Goal: Task Accomplishment & Management: Use online tool/utility

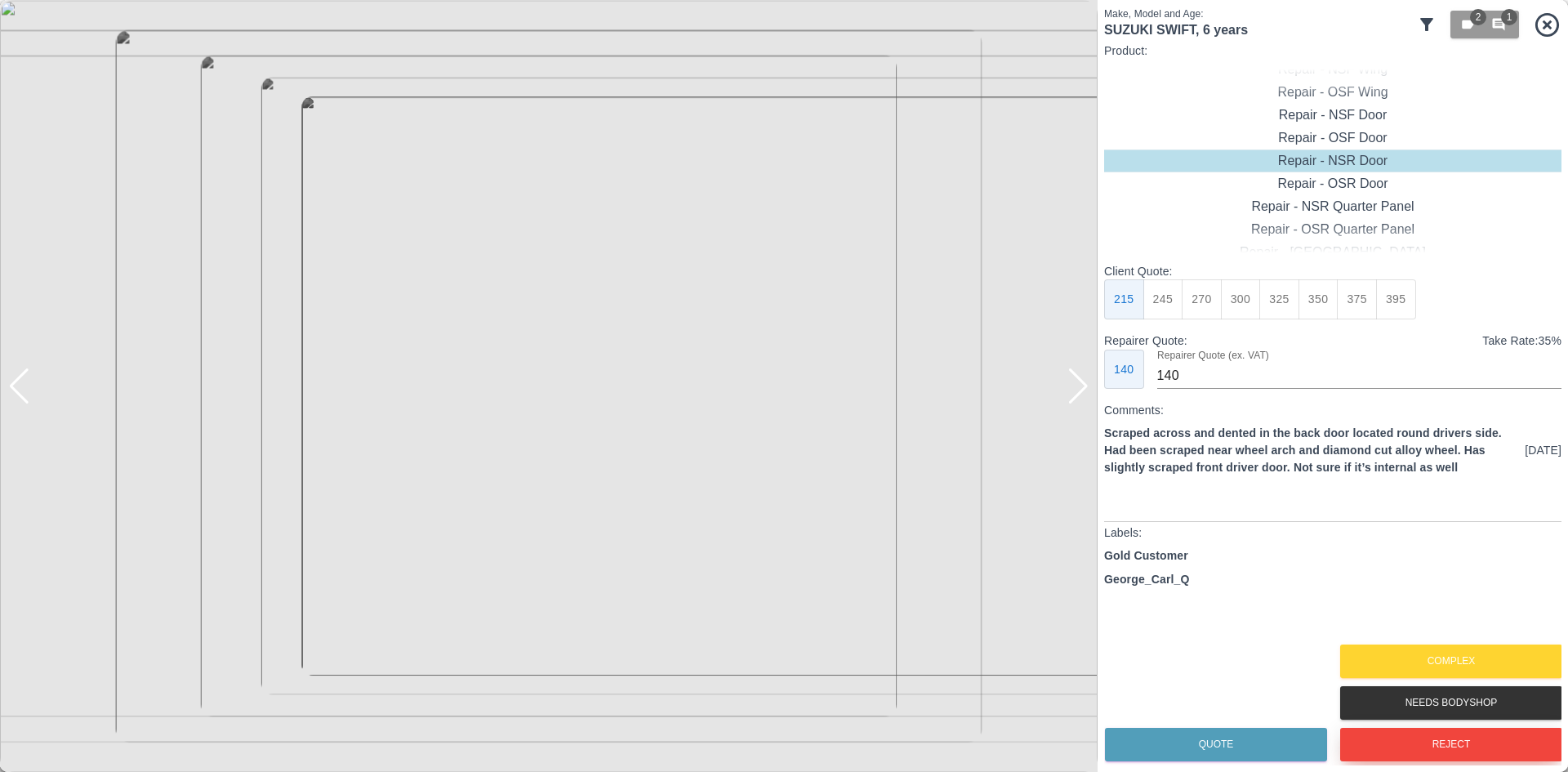
click at [1425, 746] on button "Reject" at bounding box center [1451, 745] width 222 height 33
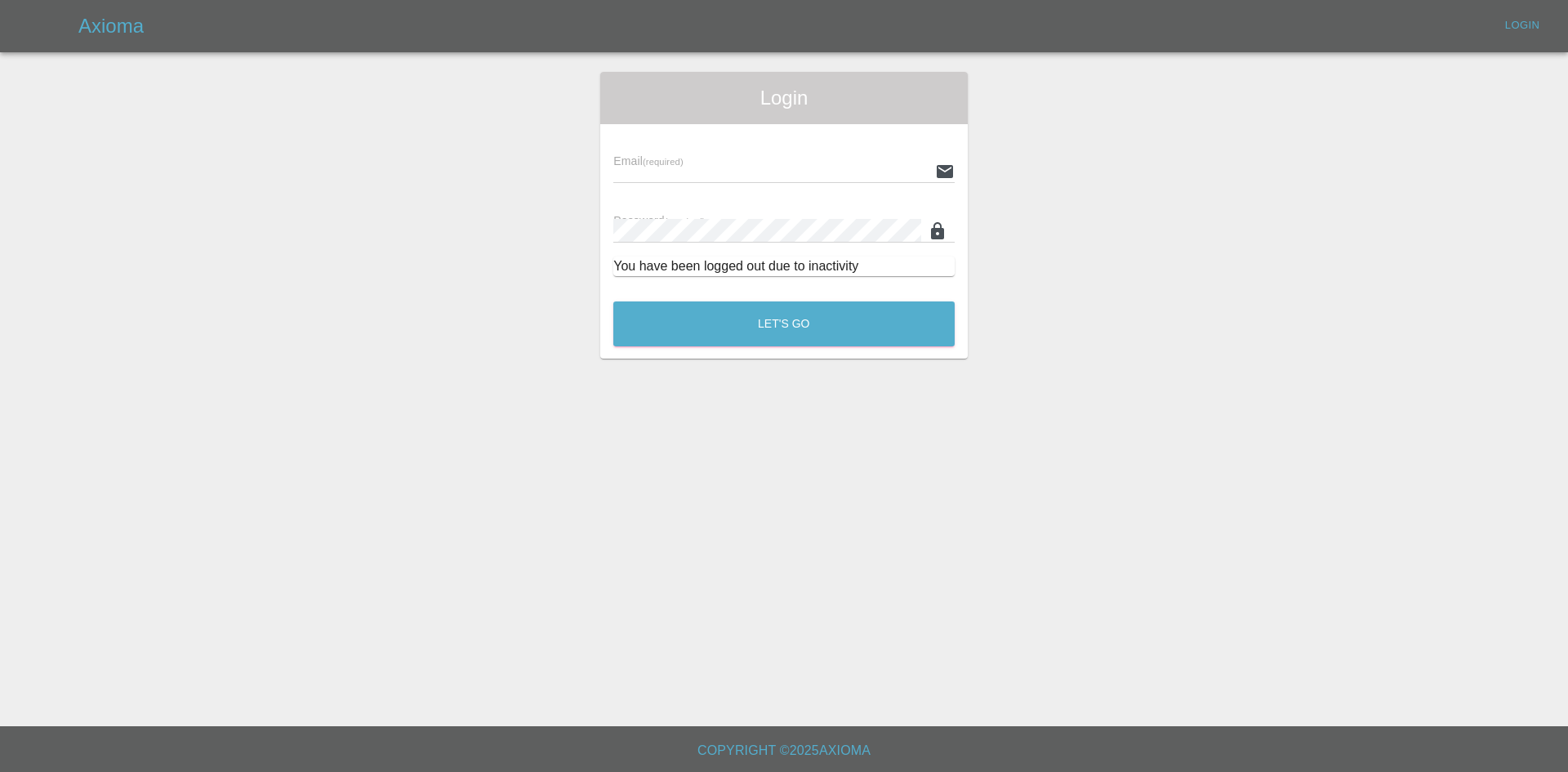
type input "[PERSON_NAME][EMAIL_ADDRESS][PERSON_NAME][DOMAIN_NAME]"
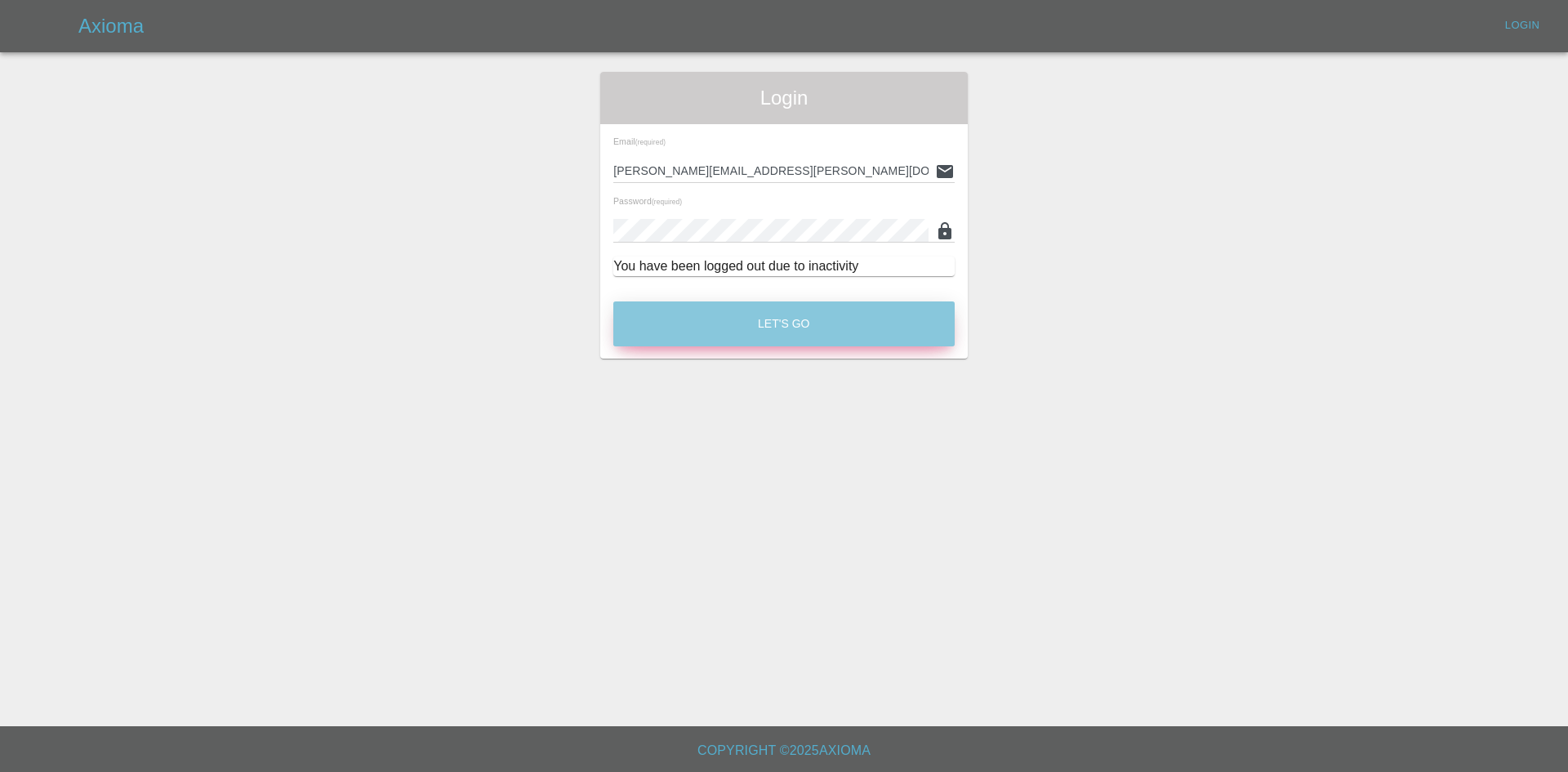
click at [755, 307] on button "Let's Go" at bounding box center [784, 324] width 341 height 45
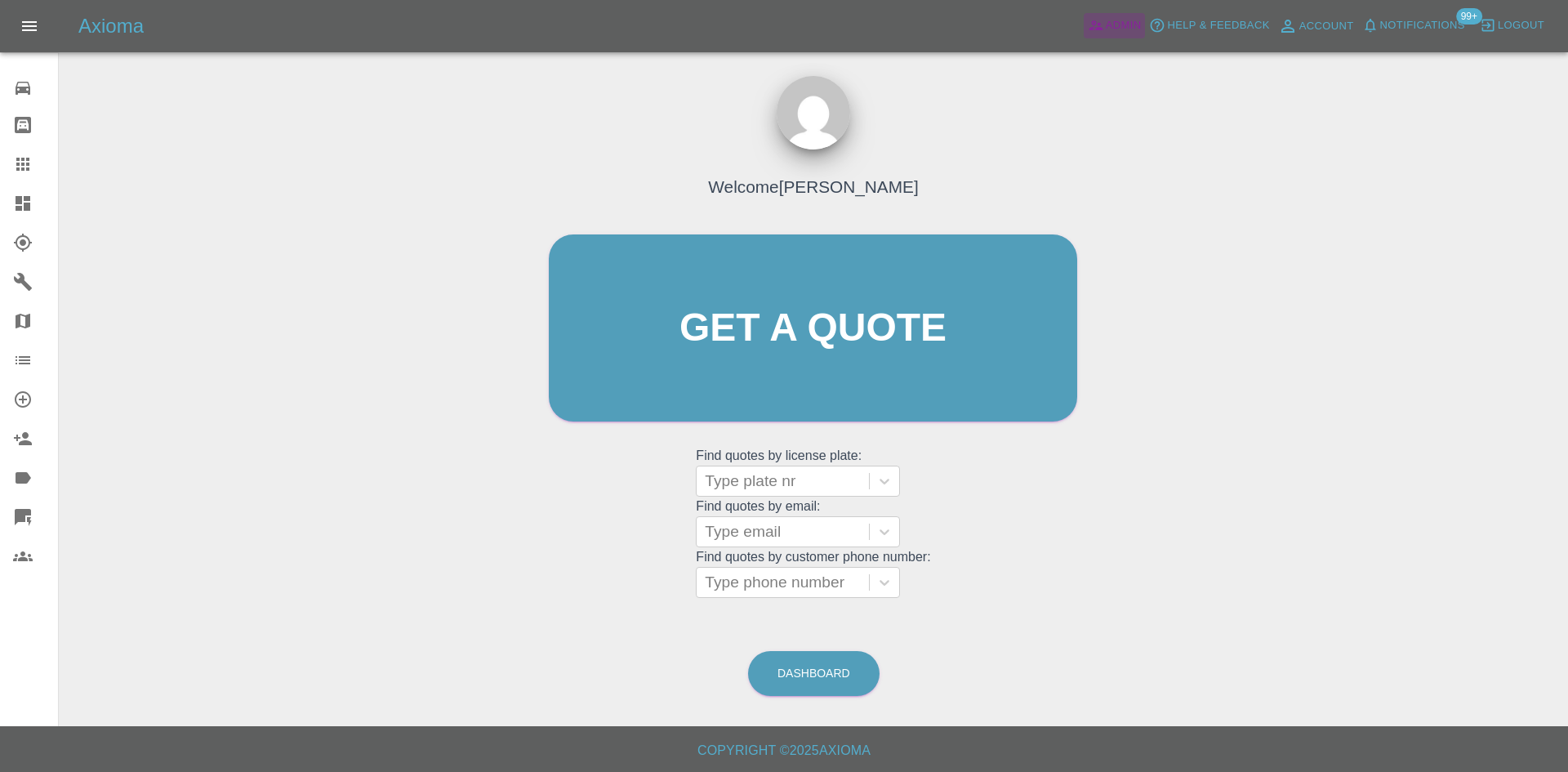
click at [1124, 28] on span "Admin" at bounding box center [1123, 26] width 36 height 18
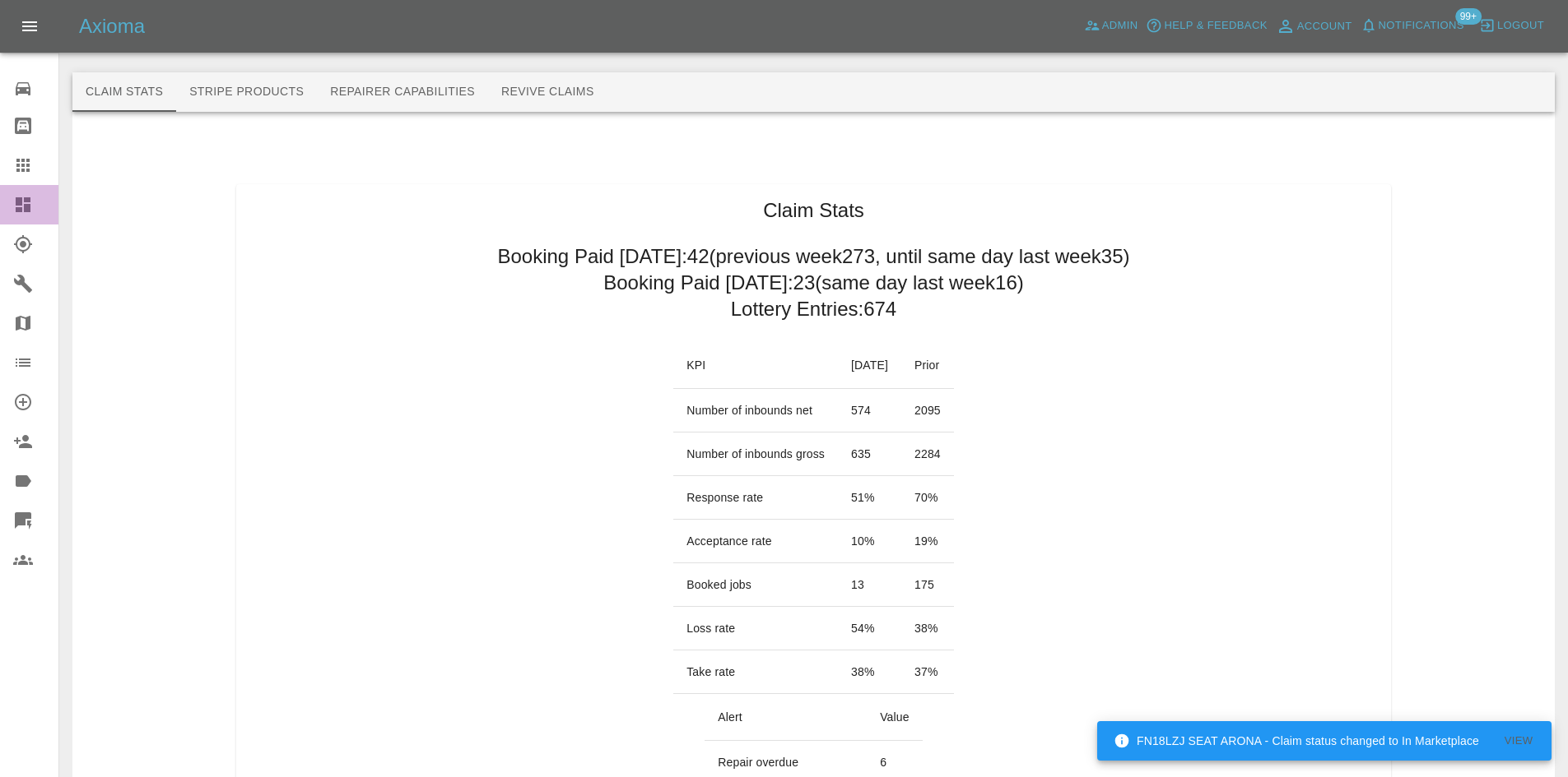
click at [14, 213] on icon at bounding box center [22, 204] width 20 height 20
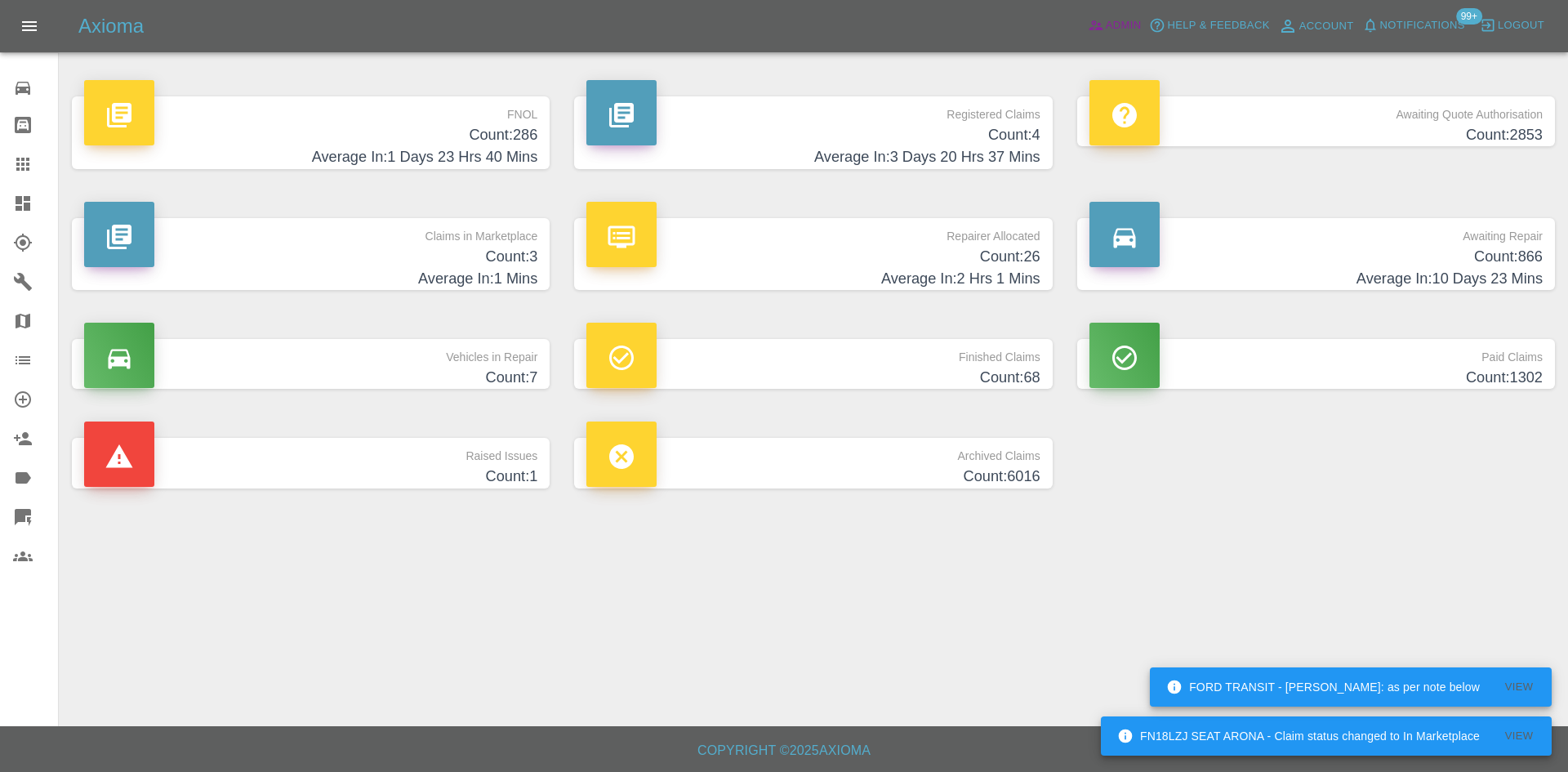
drag, startPoint x: 1101, startPoint y: 18, endPoint x: 1039, endPoint y: 13, distance: 62.2
click at [1101, 18] on icon at bounding box center [1096, 26] width 17 height 17
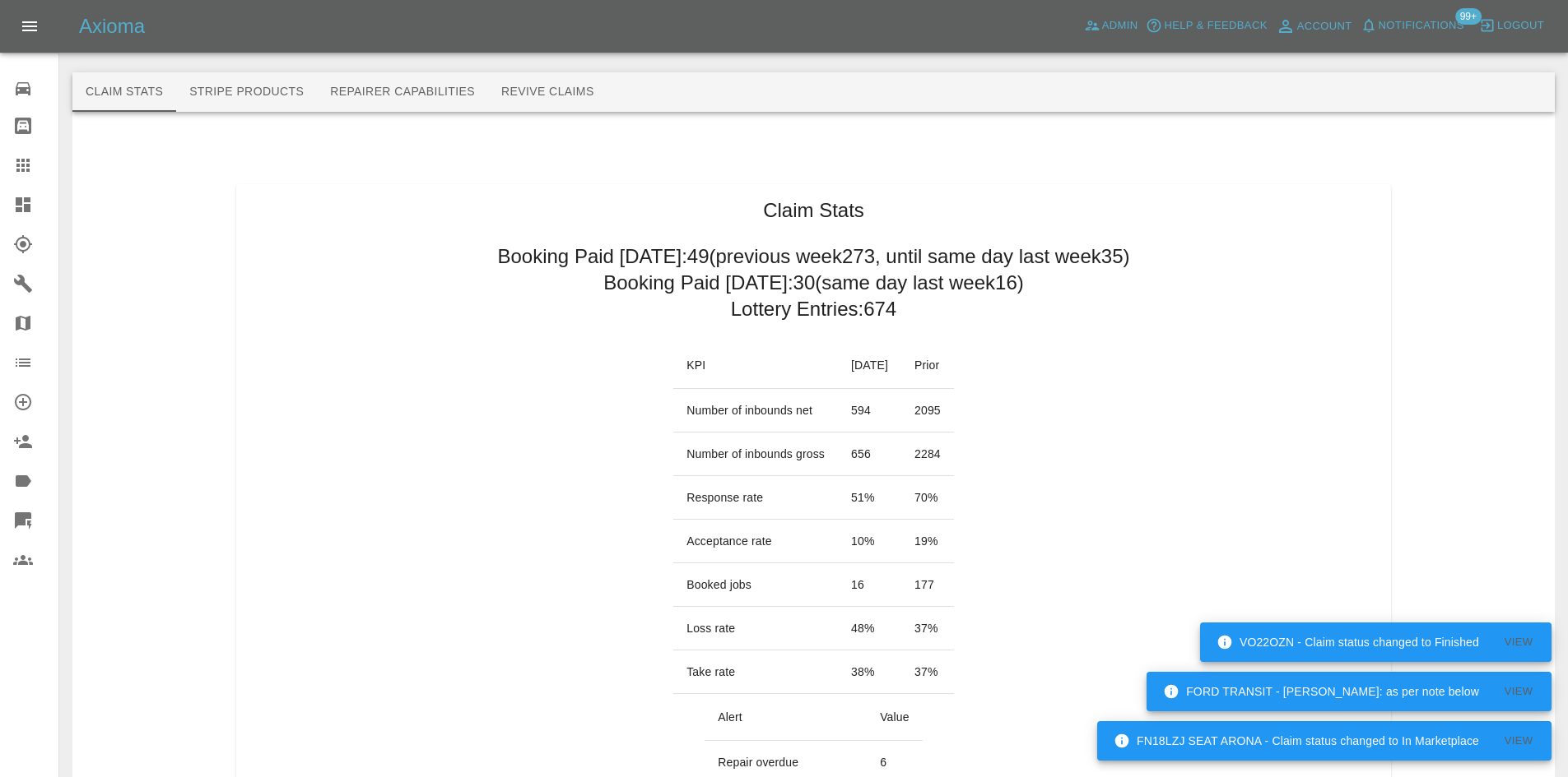
click at [26, 209] on icon at bounding box center [23, 204] width 15 height 15
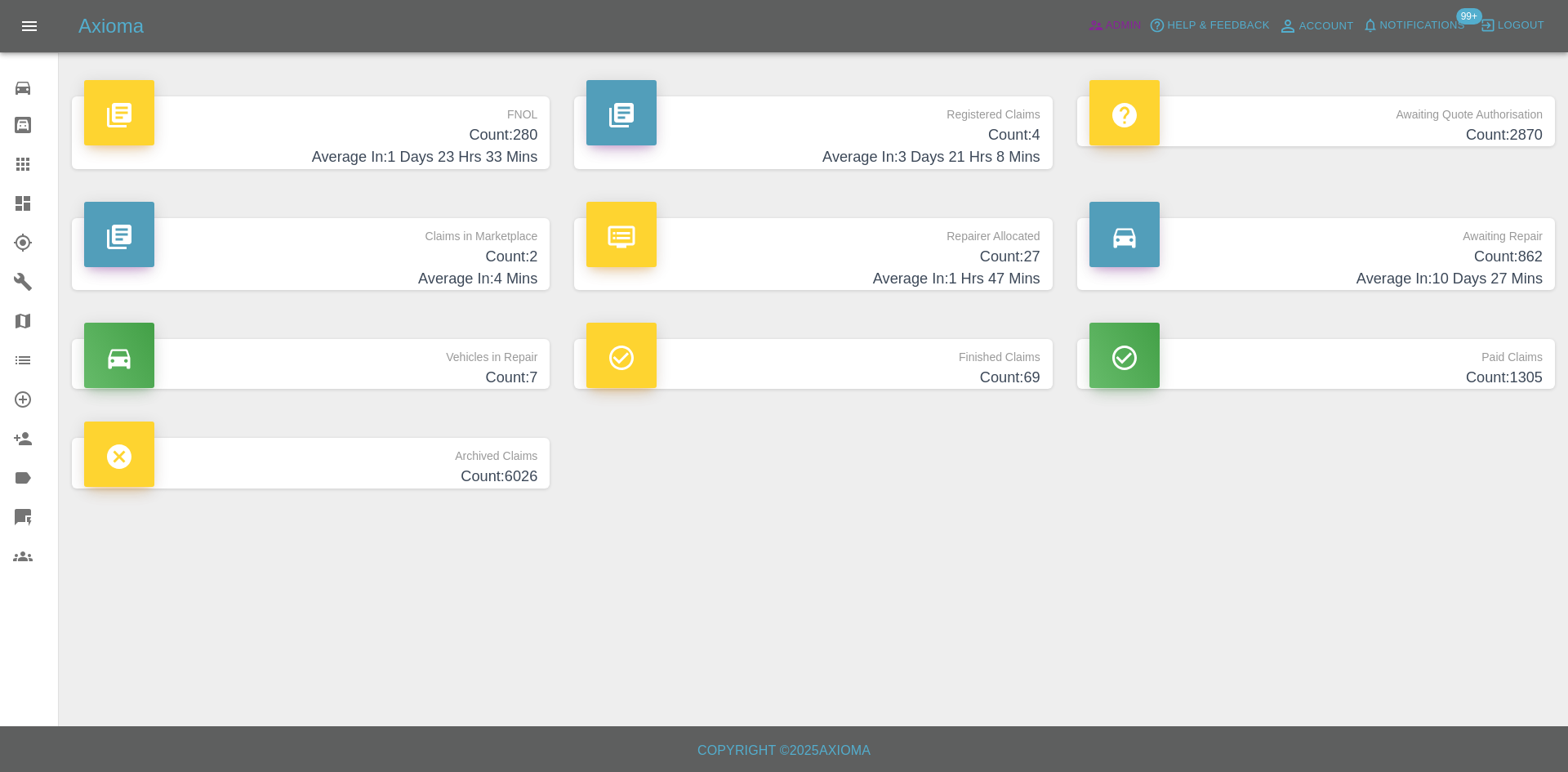
click at [1137, 23] on span "Admin" at bounding box center [1123, 26] width 36 height 18
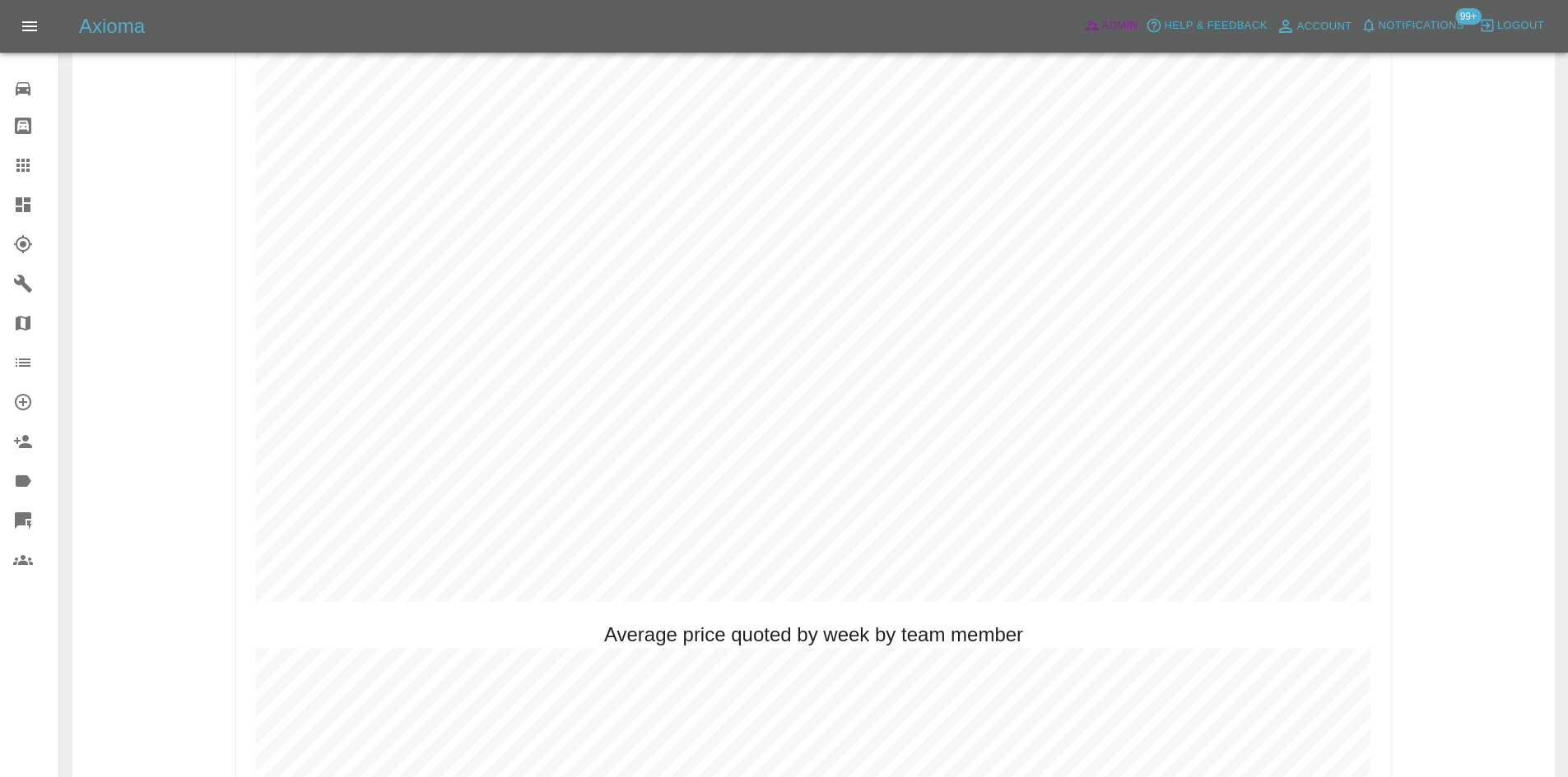
scroll to position [741, 0]
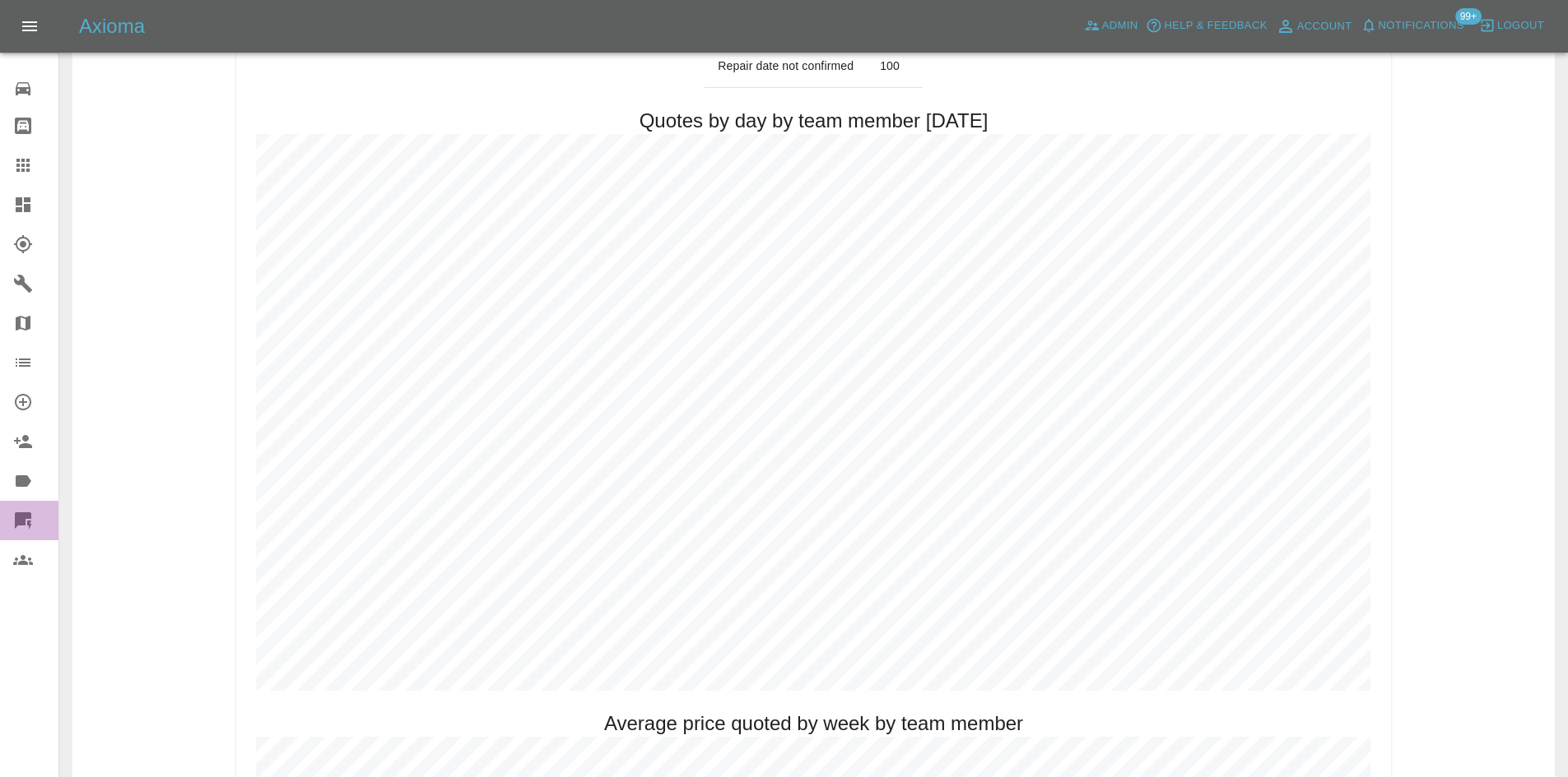
click at [20, 508] on link "Quick Quote" at bounding box center [29, 520] width 59 height 39
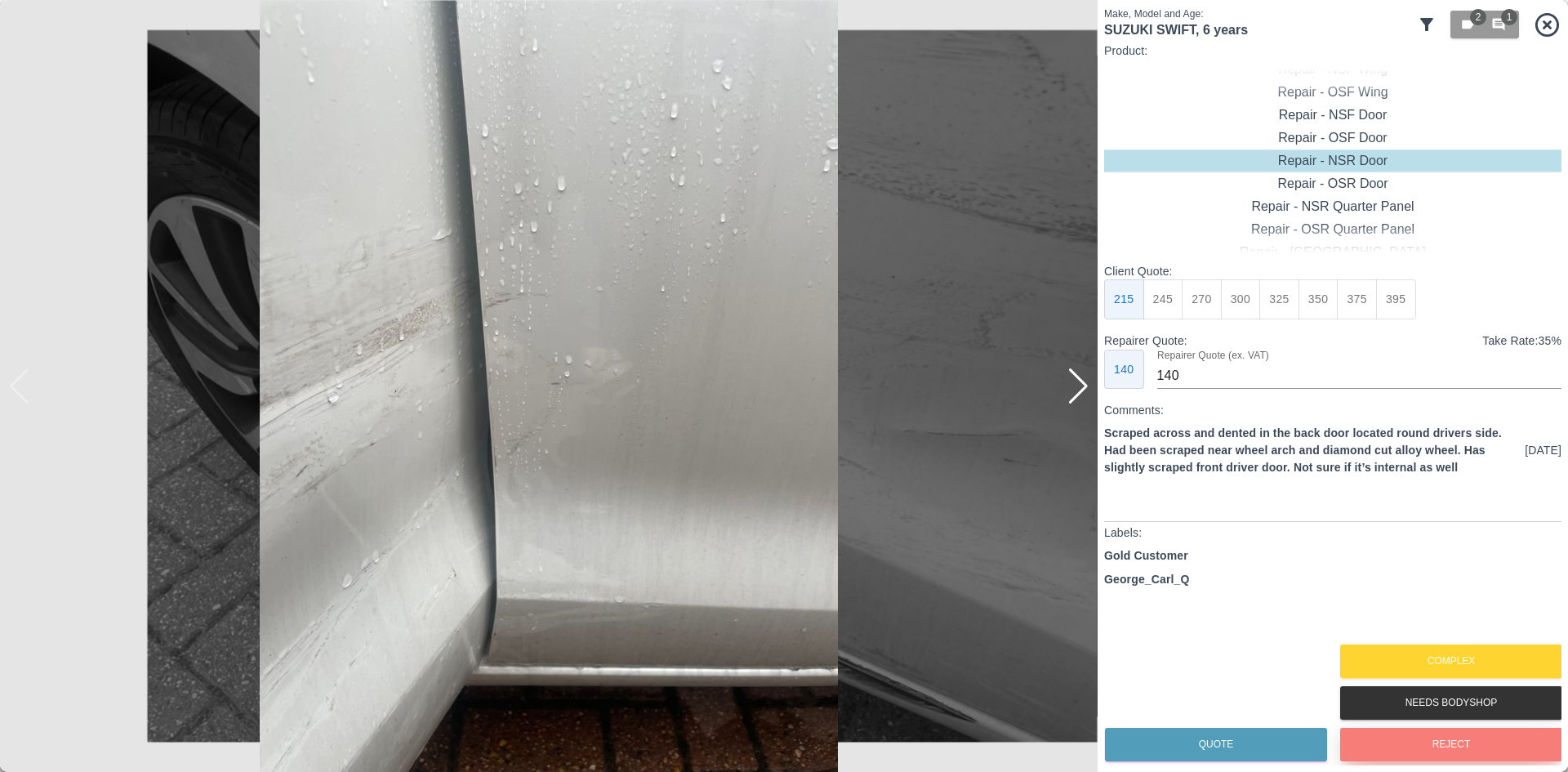
click at [1427, 754] on button "Reject" at bounding box center [1451, 745] width 222 height 33
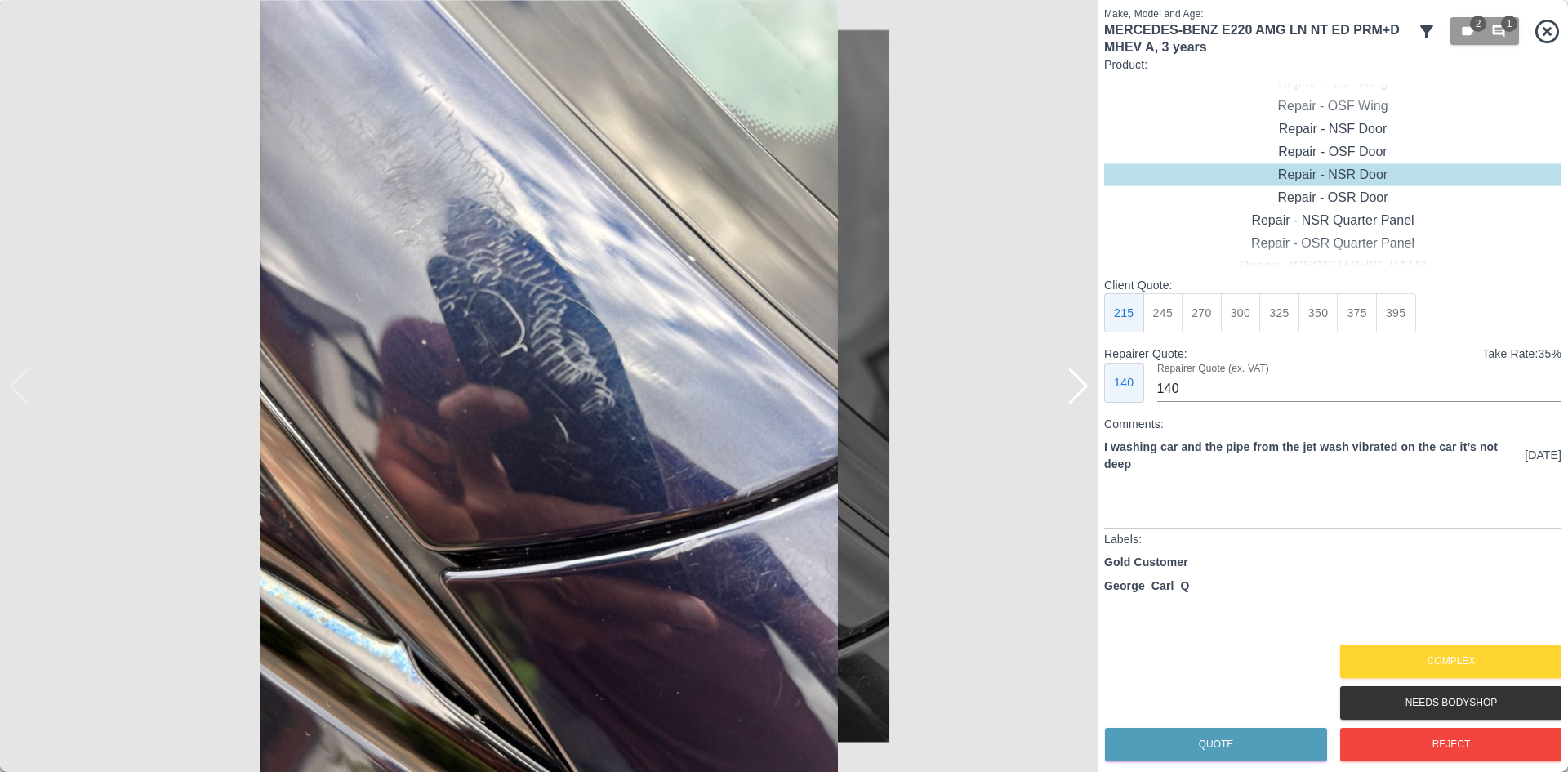
click at [1070, 379] on div at bounding box center [1079, 386] width 22 height 36
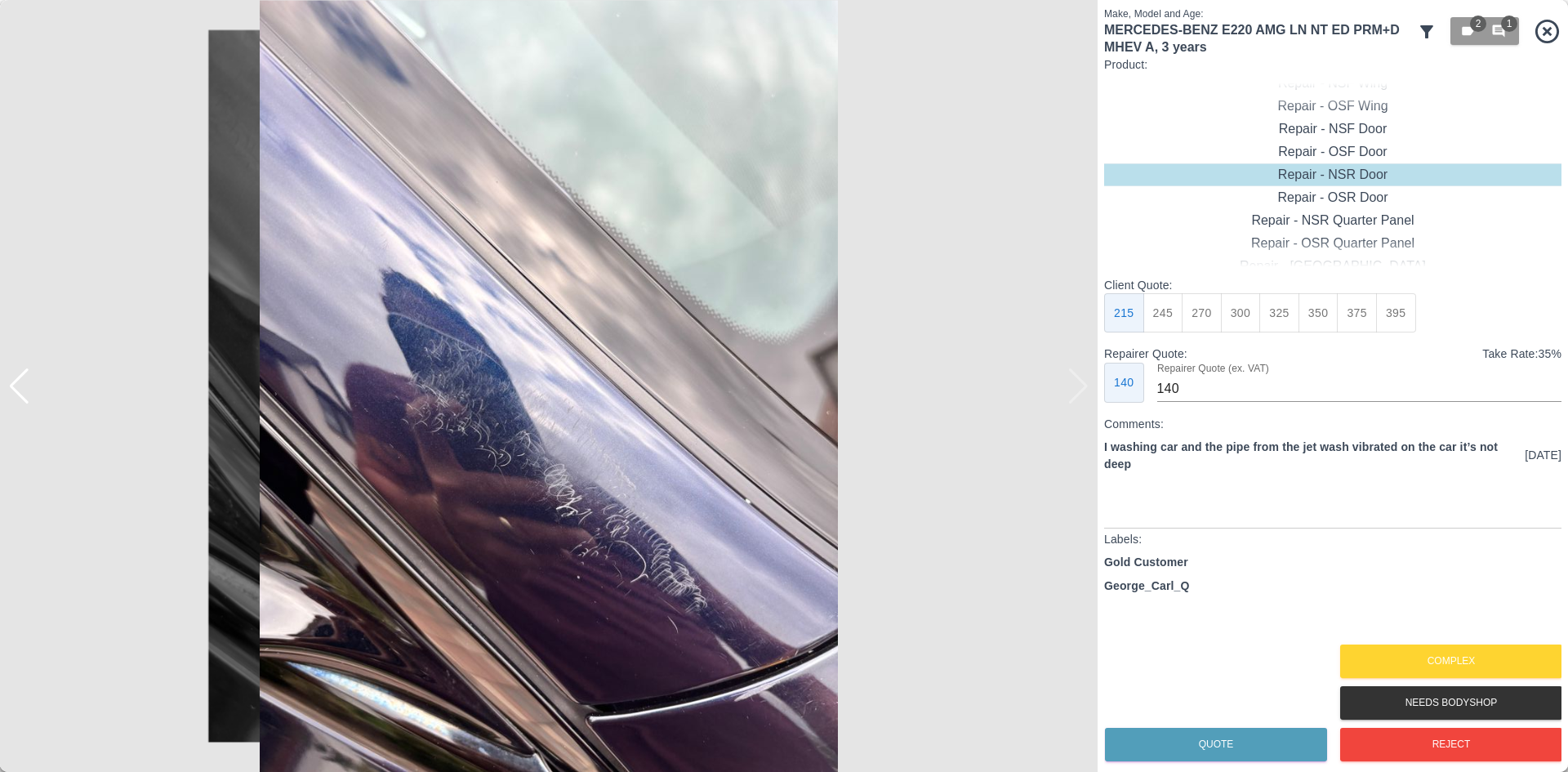
click at [1070, 379] on img at bounding box center [549, 386] width 1098 height 772
click at [1327, 242] on div "Repair - OSR Quarter Panel" at bounding box center [1334, 243] width 458 height 23
click at [1186, 314] on button "275" at bounding box center [1202, 313] width 40 height 40
click at [1166, 316] on button "245" at bounding box center [1163, 313] width 40 height 40
type input "160"
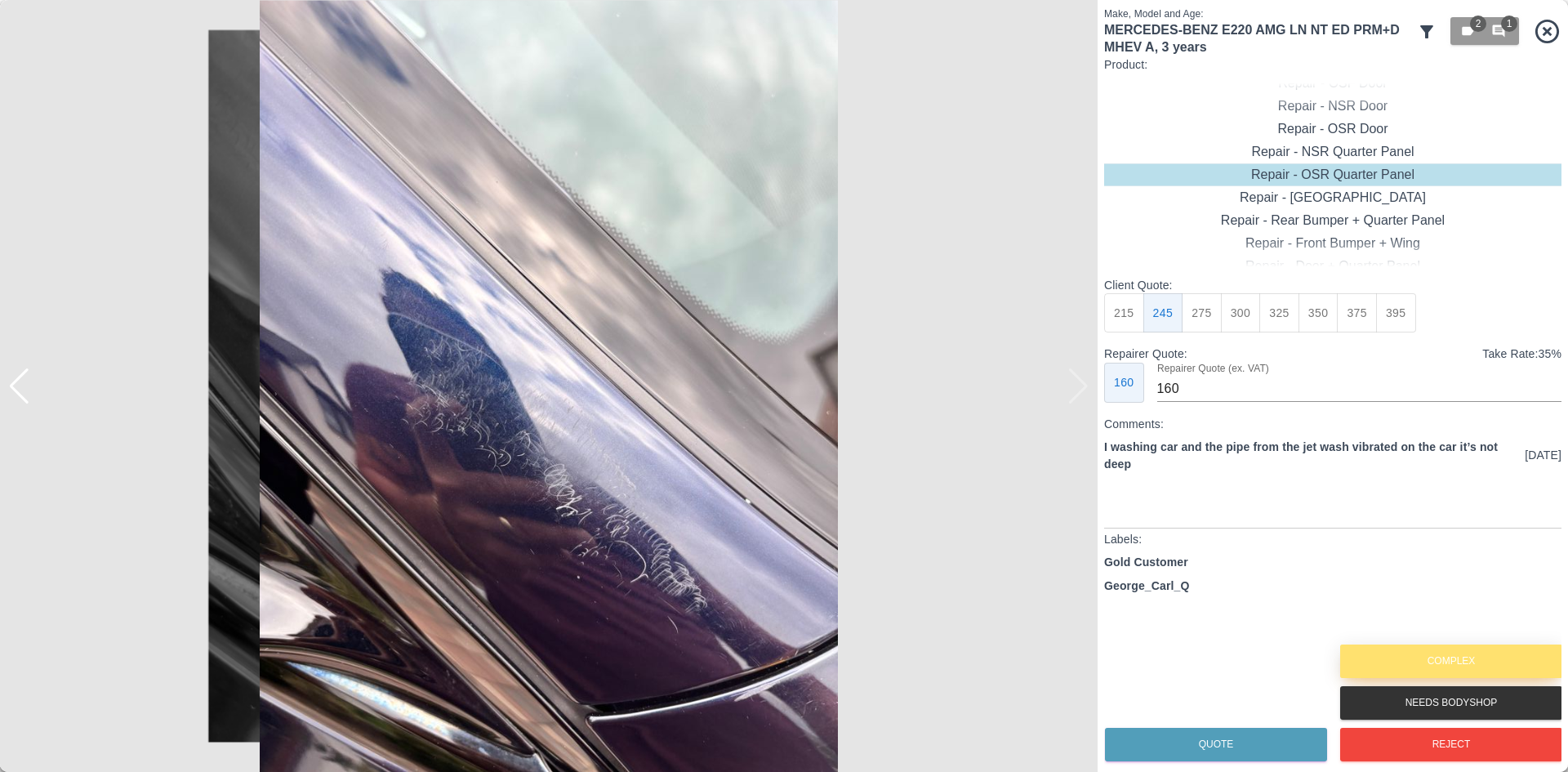
click at [1436, 658] on button "Complex" at bounding box center [1451, 661] width 222 height 33
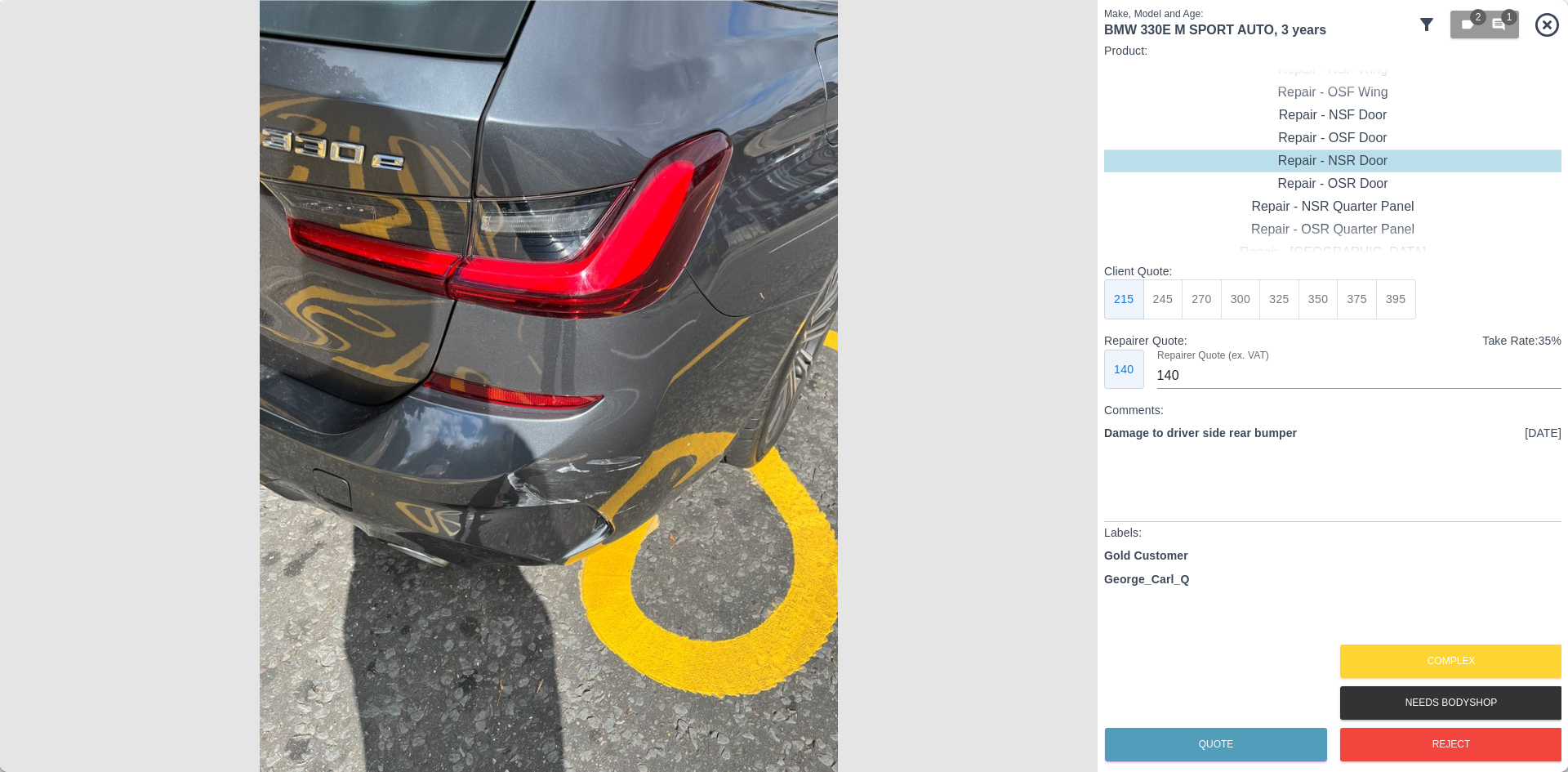
click at [589, 445] on img at bounding box center [549, 386] width 1098 height 772
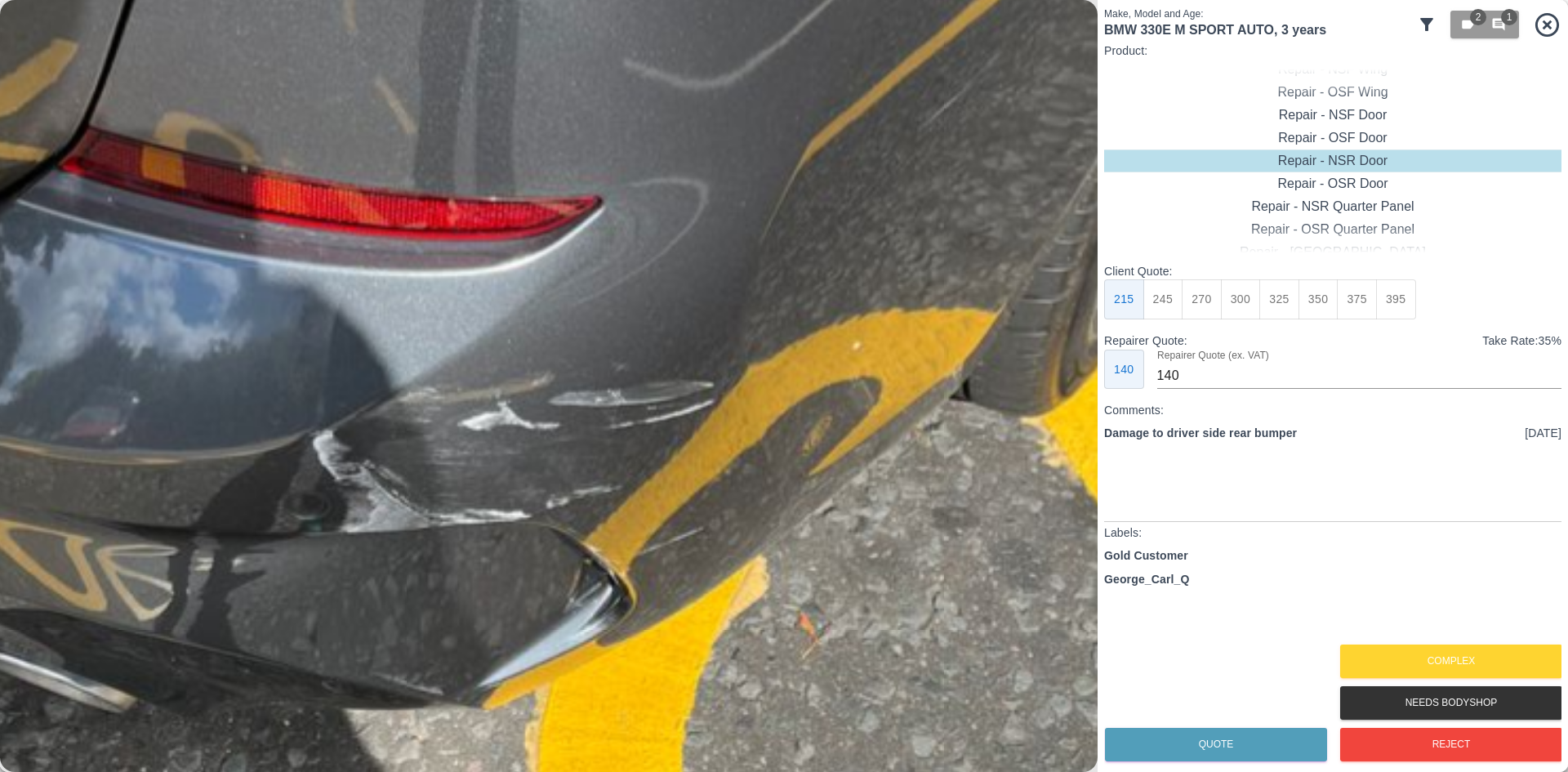
click at [614, 363] on img at bounding box center [437, 171] width 3294 height 2317
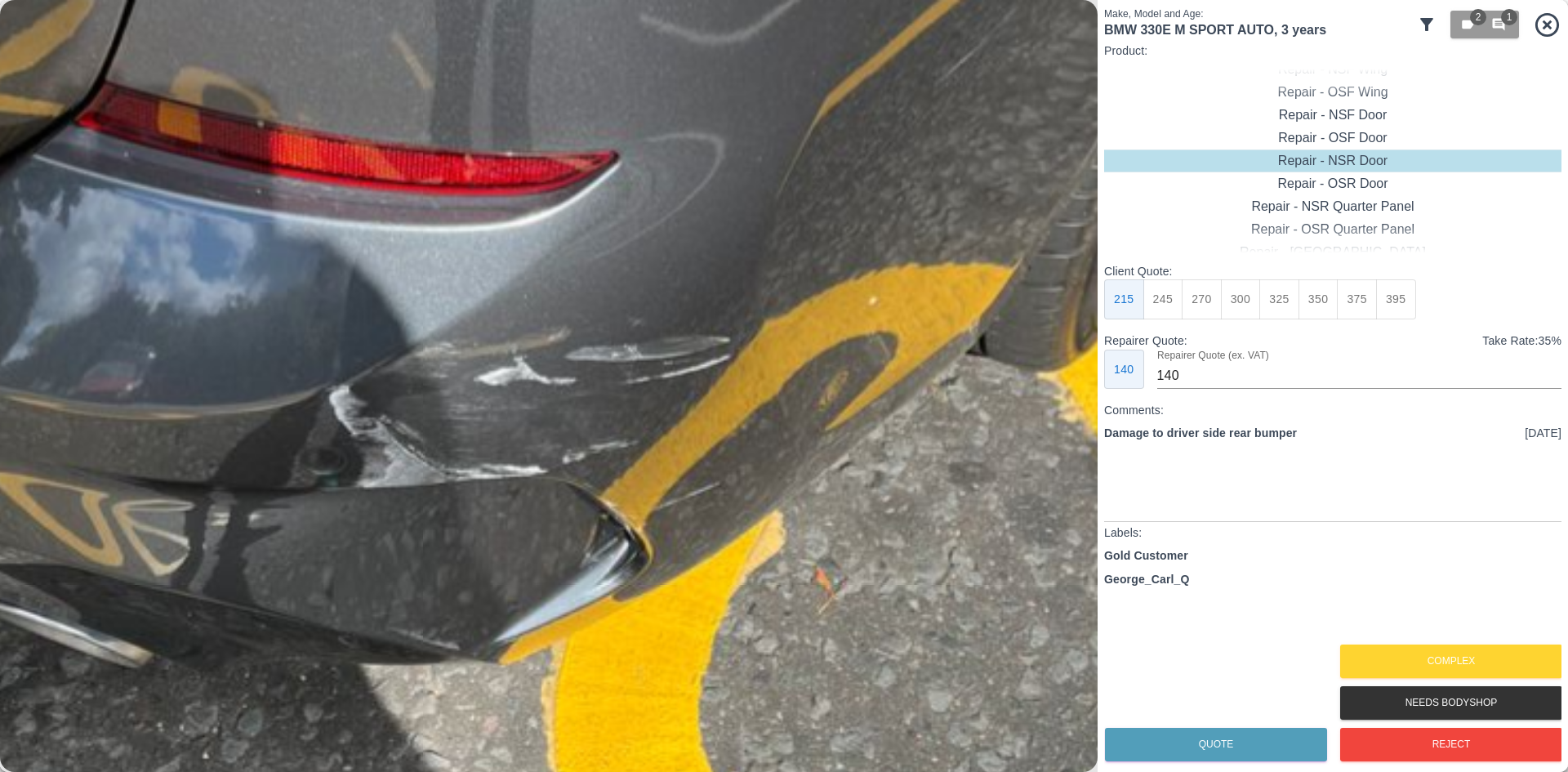
click at [614, 363] on img at bounding box center [453, 126] width 3294 height 2317
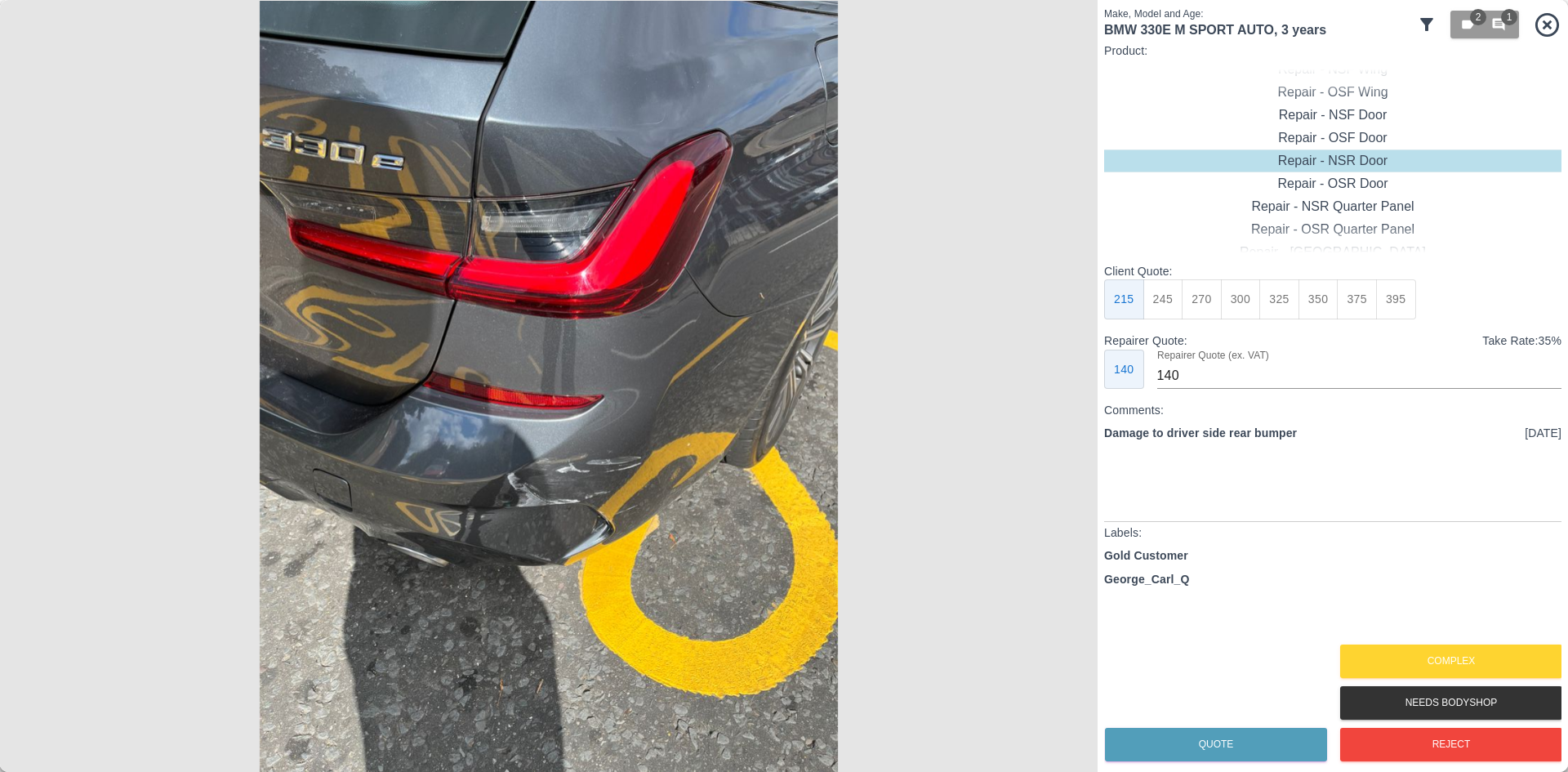
click at [614, 363] on img at bounding box center [549, 386] width 1098 height 772
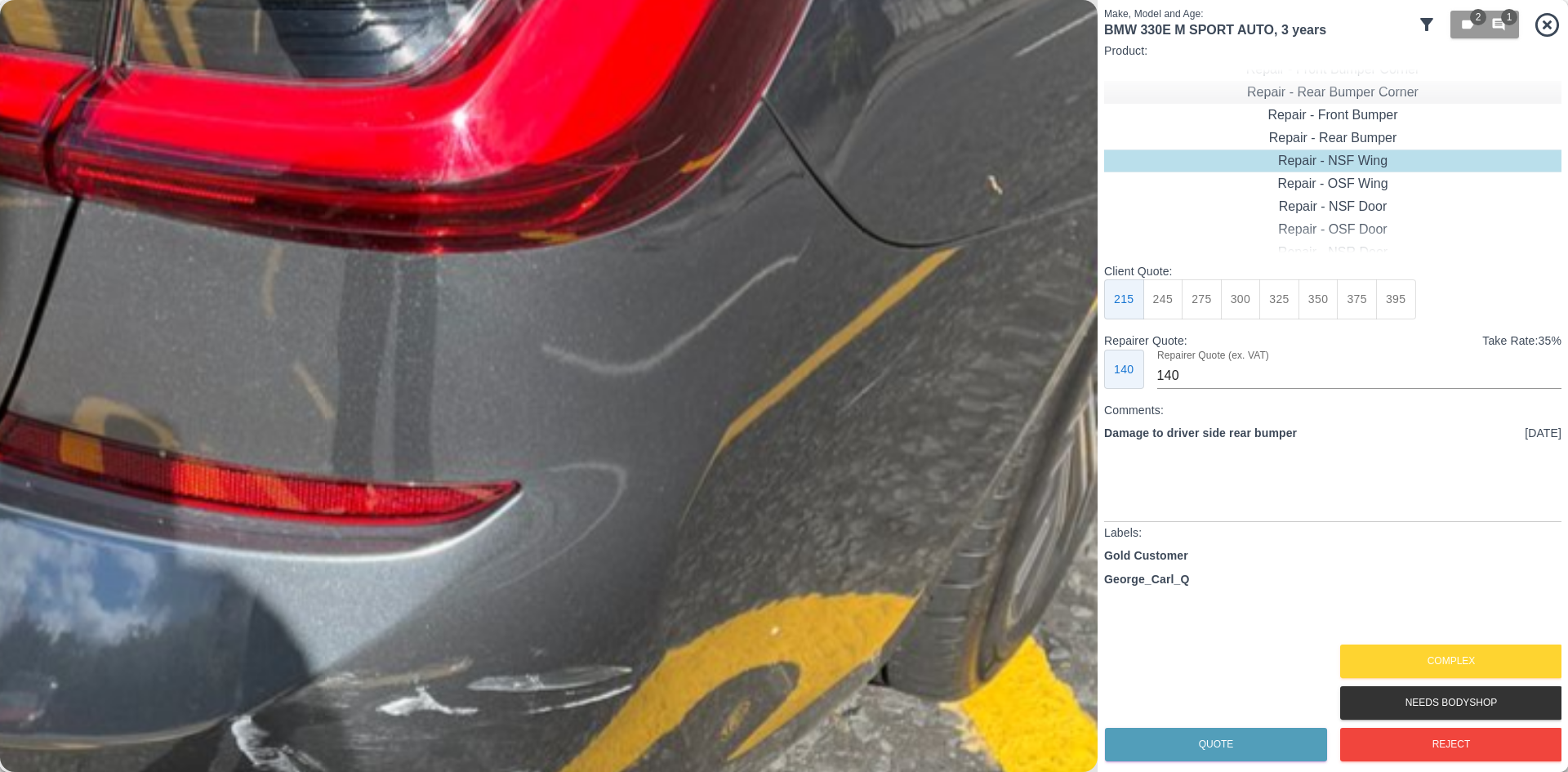
click at [1339, 98] on div "Repair - Rear Bumper Corner" at bounding box center [1334, 92] width 458 height 23
click at [1230, 305] on button "240" at bounding box center [1240, 299] width 40 height 40
type input "150"
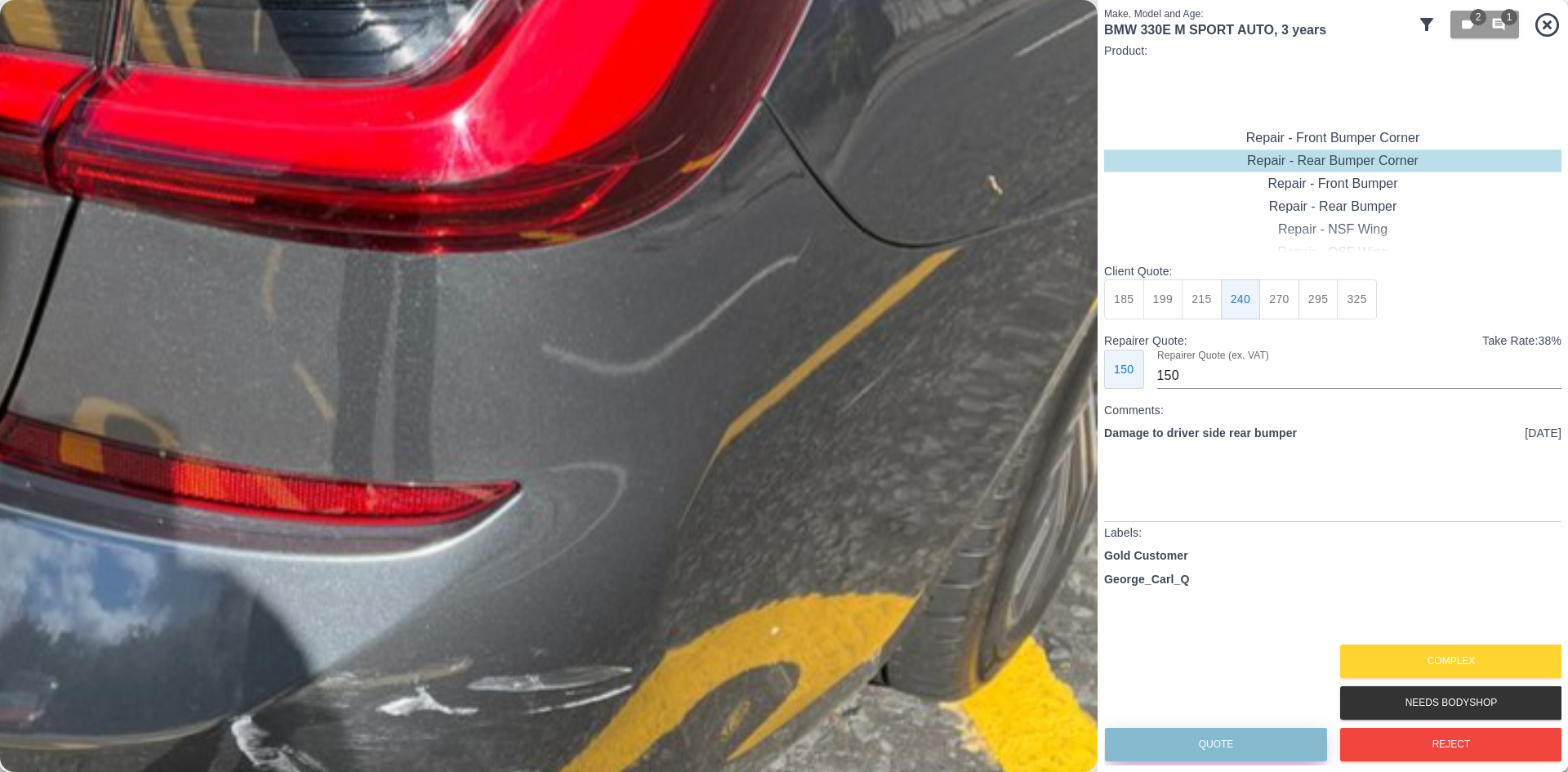
click at [1191, 755] on button "Quote" at bounding box center [1215, 745] width 222 height 33
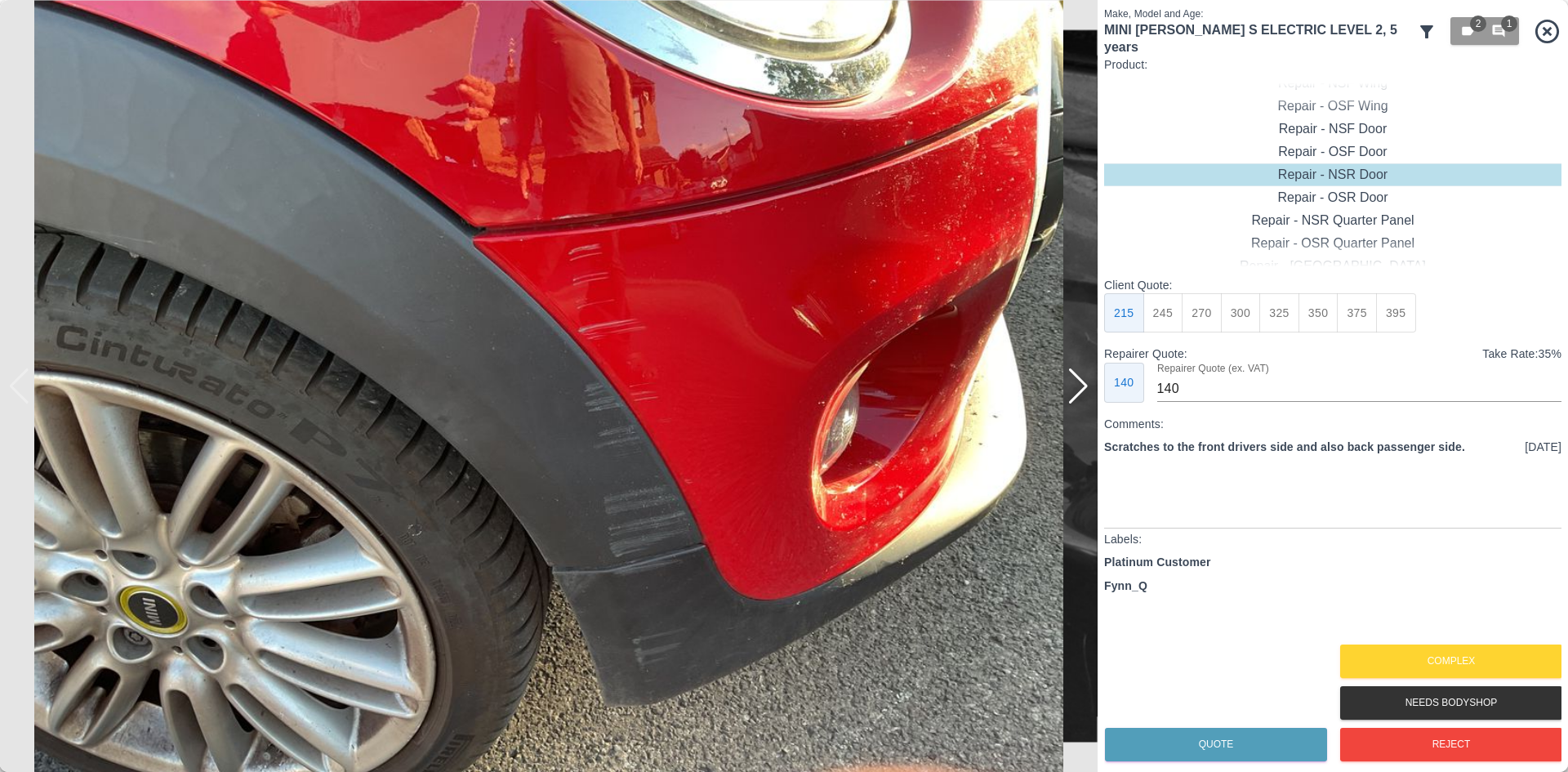
click at [1083, 386] on div at bounding box center [1079, 386] width 22 height 36
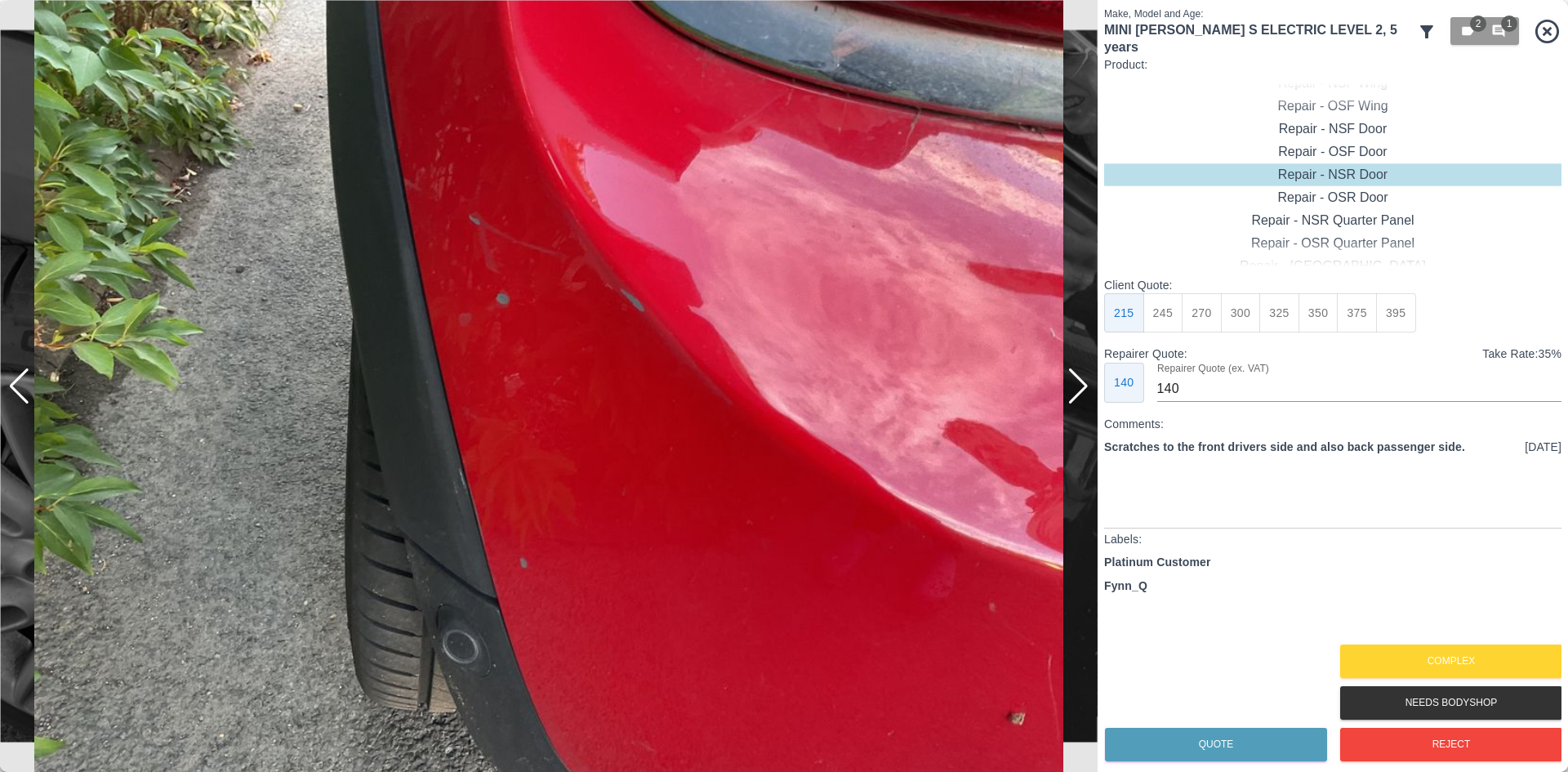
click at [1083, 386] on div at bounding box center [1079, 386] width 22 height 36
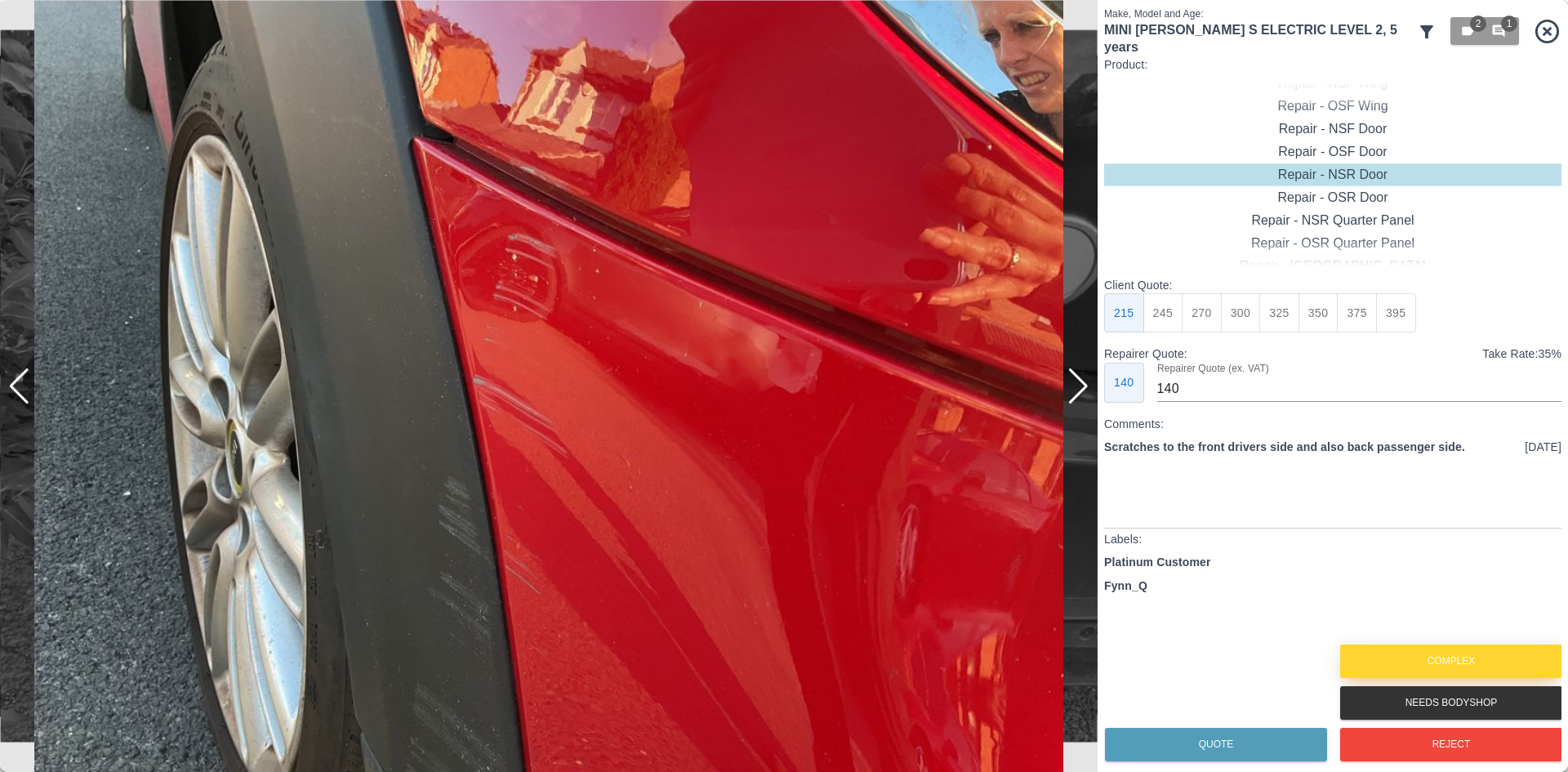
click at [1395, 653] on button "Complex" at bounding box center [1451, 661] width 222 height 33
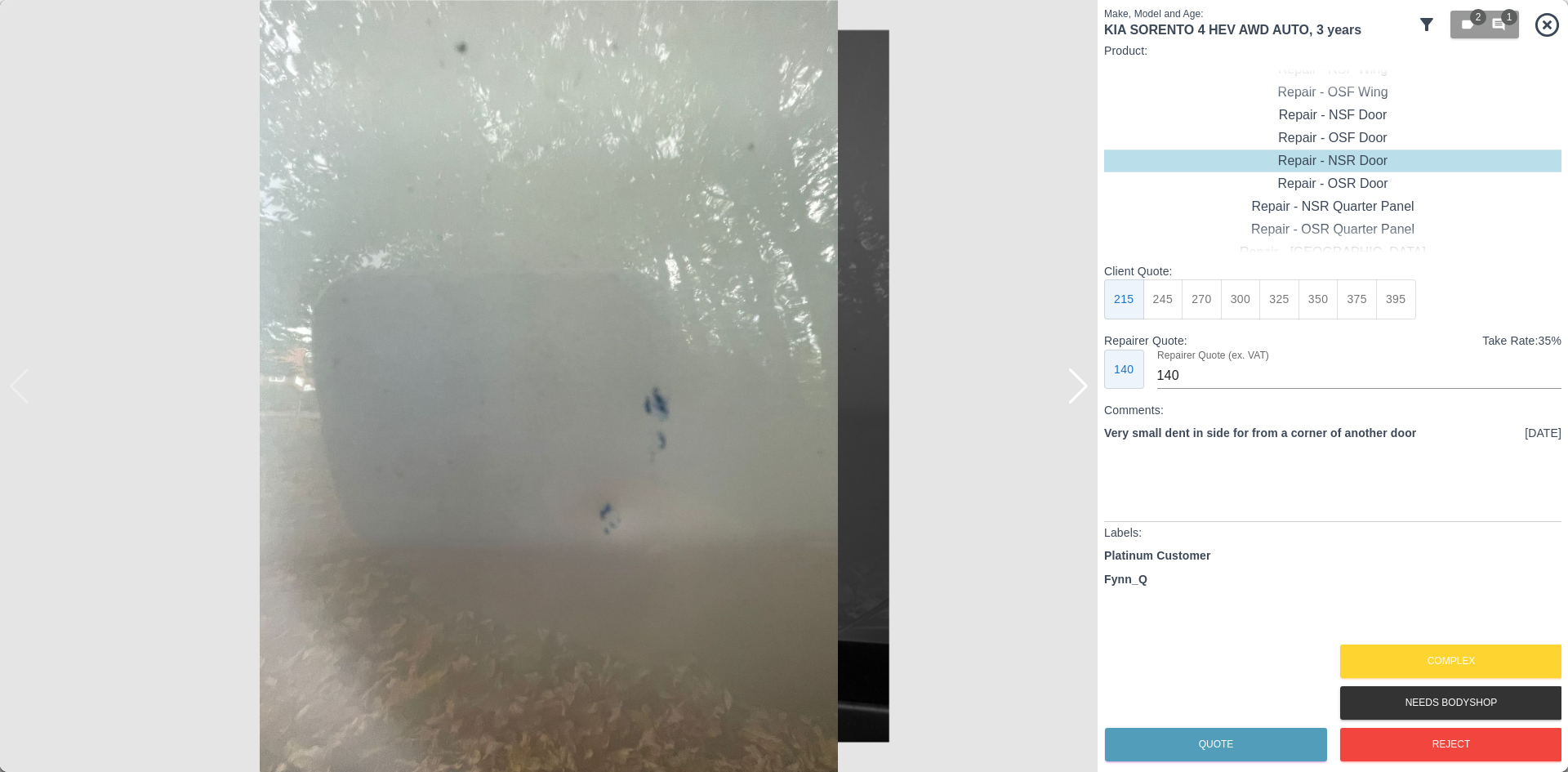
click at [1067, 397] on img at bounding box center [549, 386] width 1098 height 772
click at [1072, 397] on div at bounding box center [1079, 386] width 22 height 36
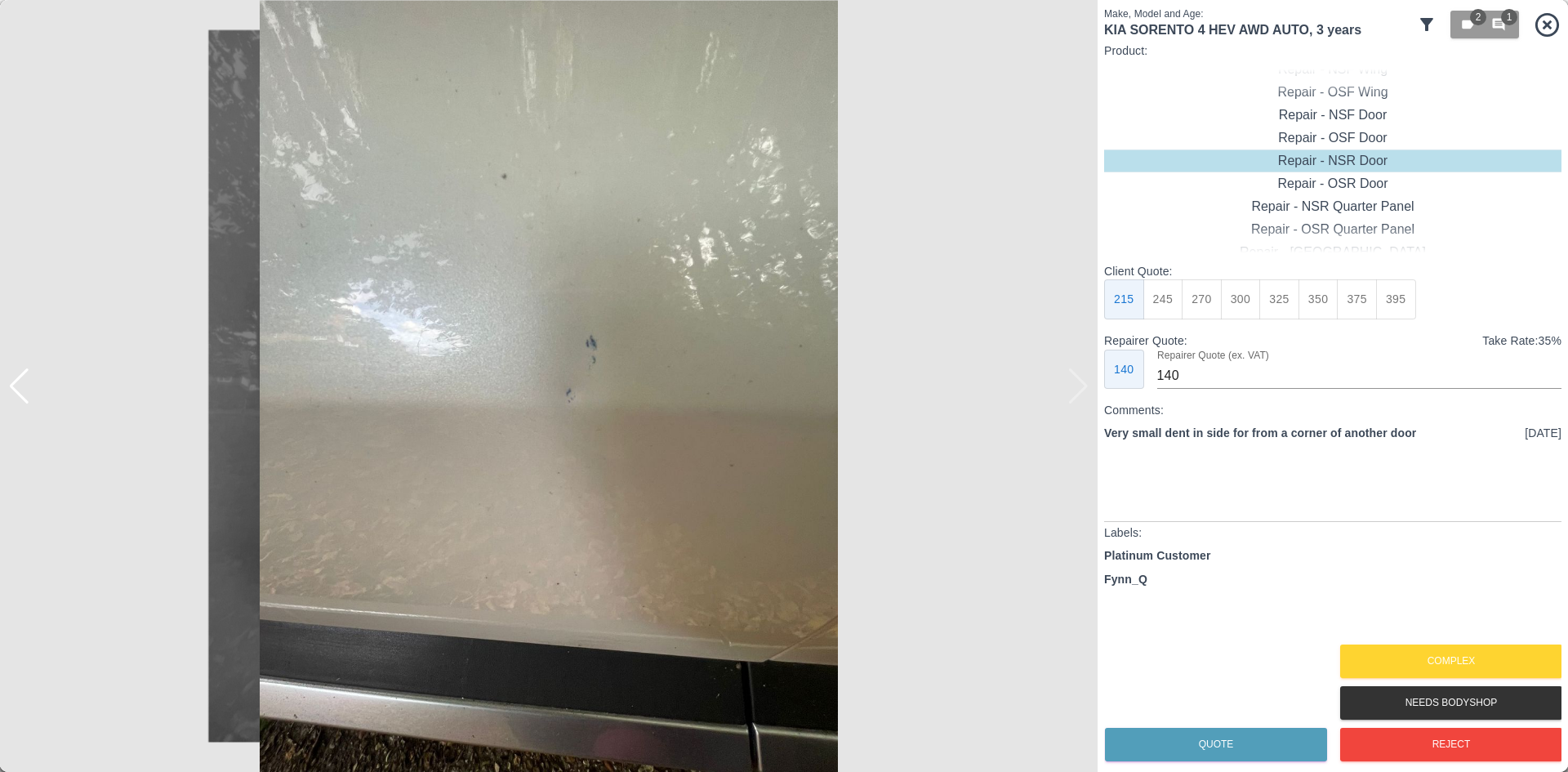
click at [1072, 397] on img at bounding box center [549, 386] width 1098 height 772
click at [1198, 309] on button "270" at bounding box center [1202, 299] width 40 height 40
type input "180"
click at [1156, 753] on button "Quote" at bounding box center [1215, 745] width 222 height 33
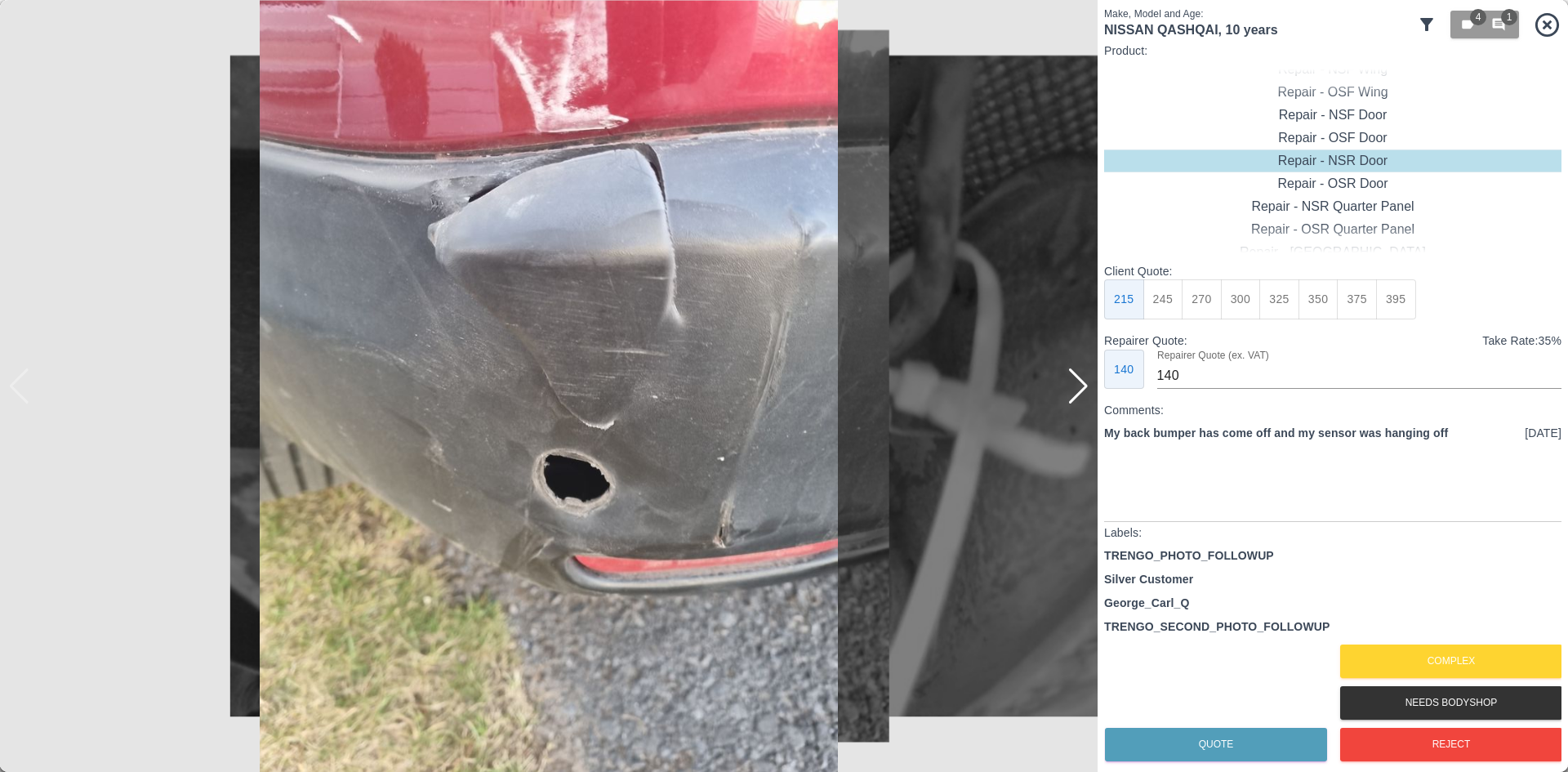
click at [1075, 388] on div at bounding box center [1079, 386] width 22 height 36
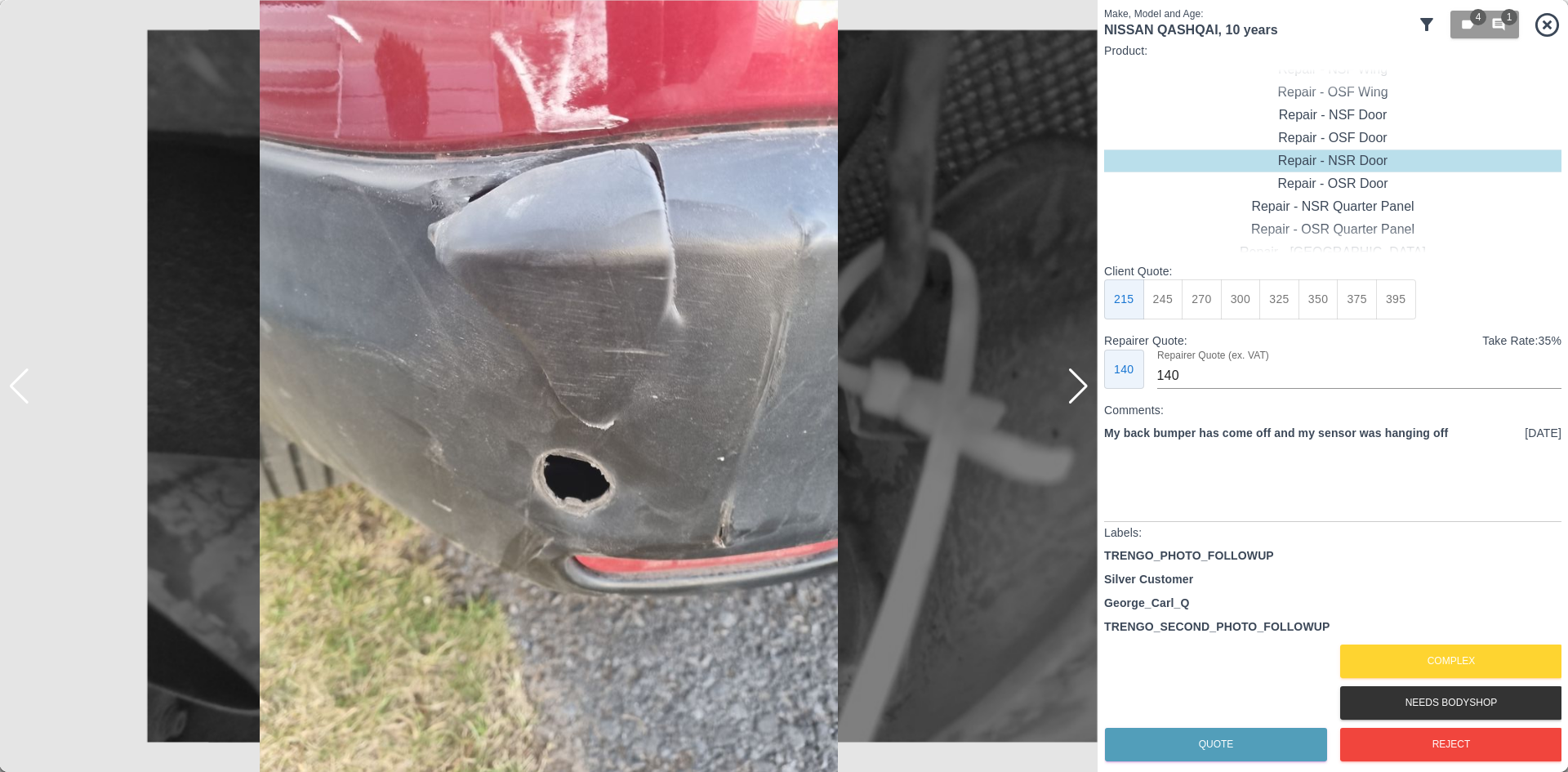
click at [1075, 388] on div at bounding box center [1079, 386] width 22 height 36
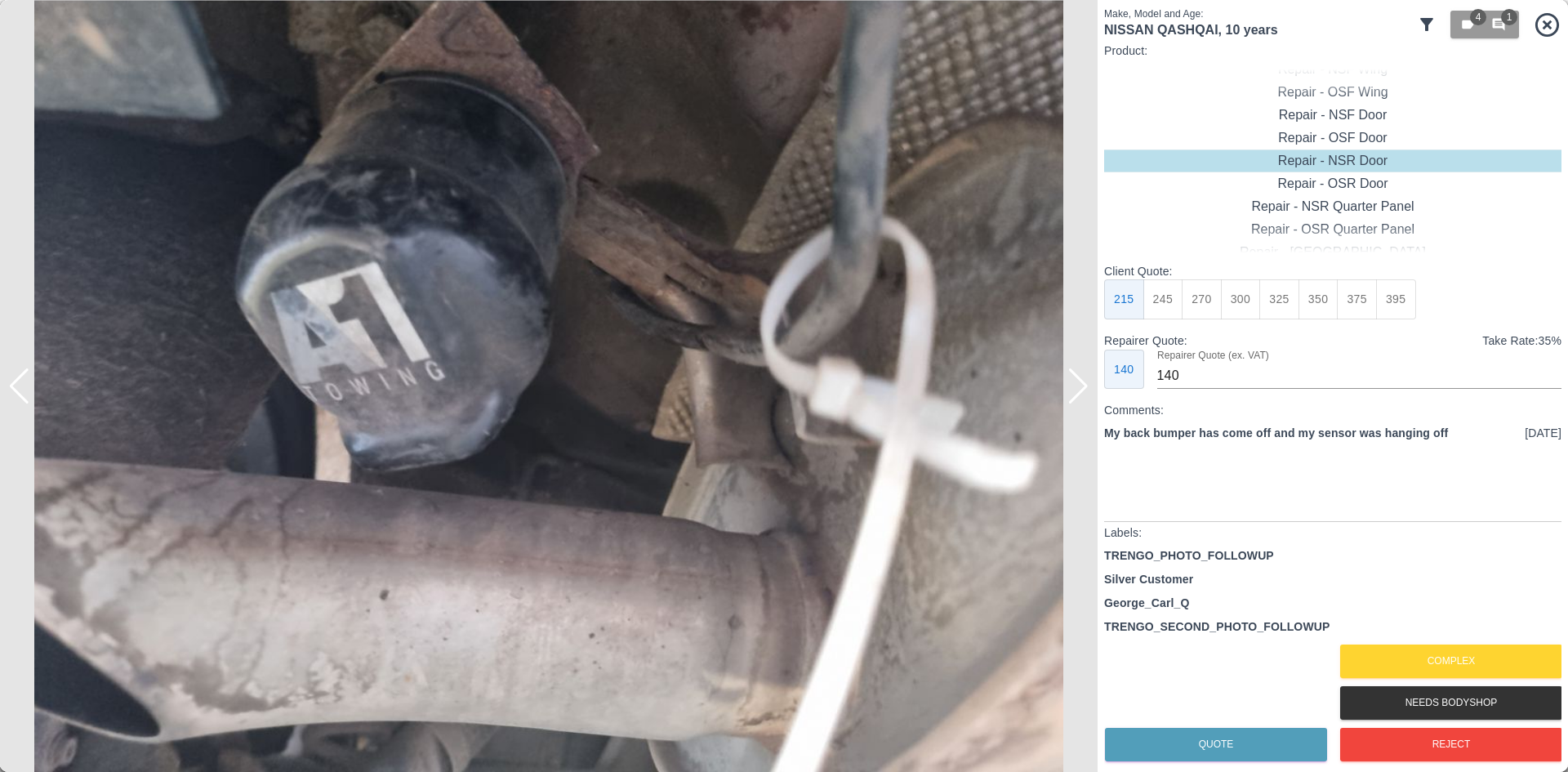
click at [1075, 388] on div at bounding box center [1079, 386] width 22 height 36
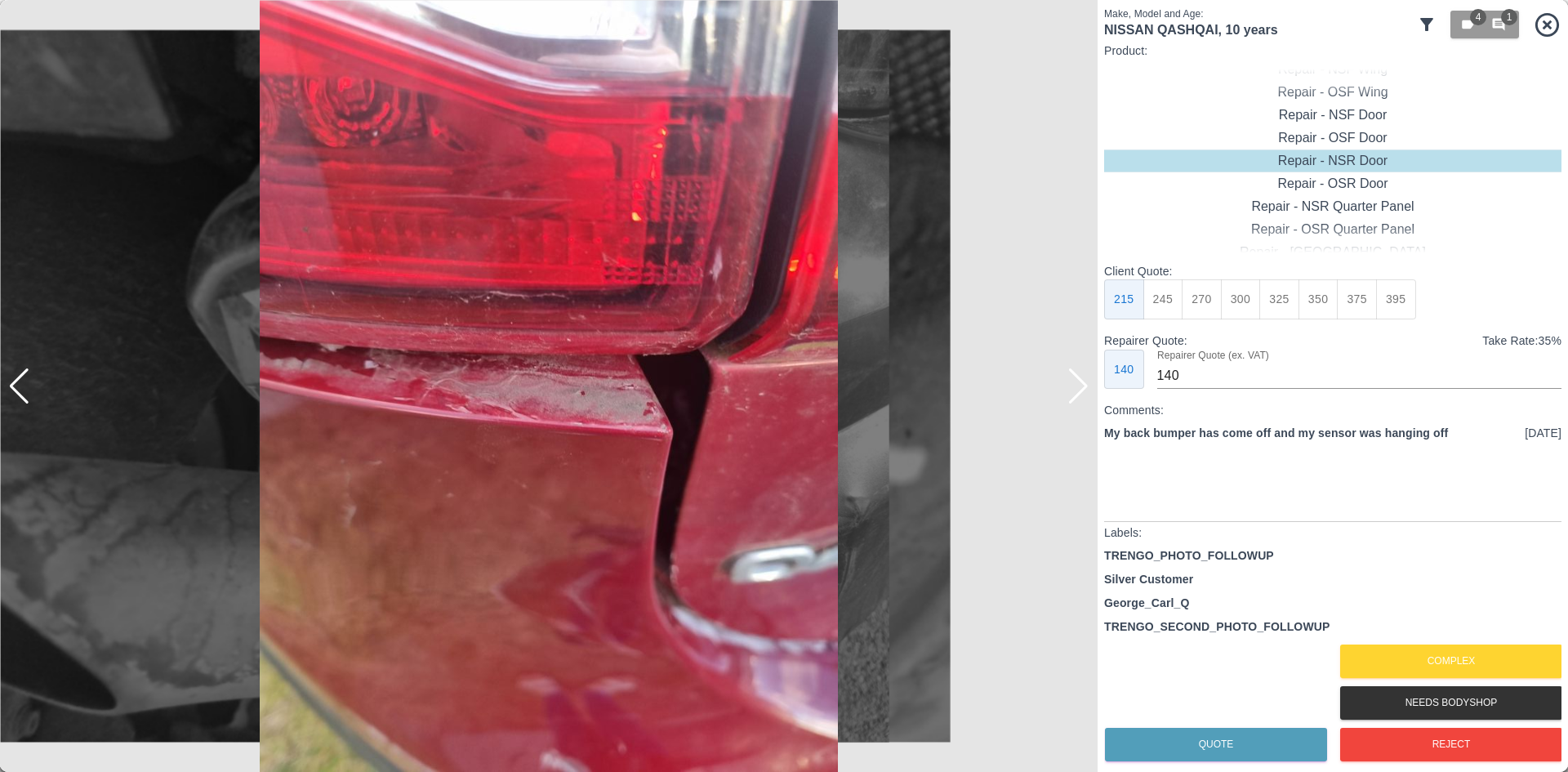
click at [1075, 388] on div at bounding box center [1079, 386] width 22 height 36
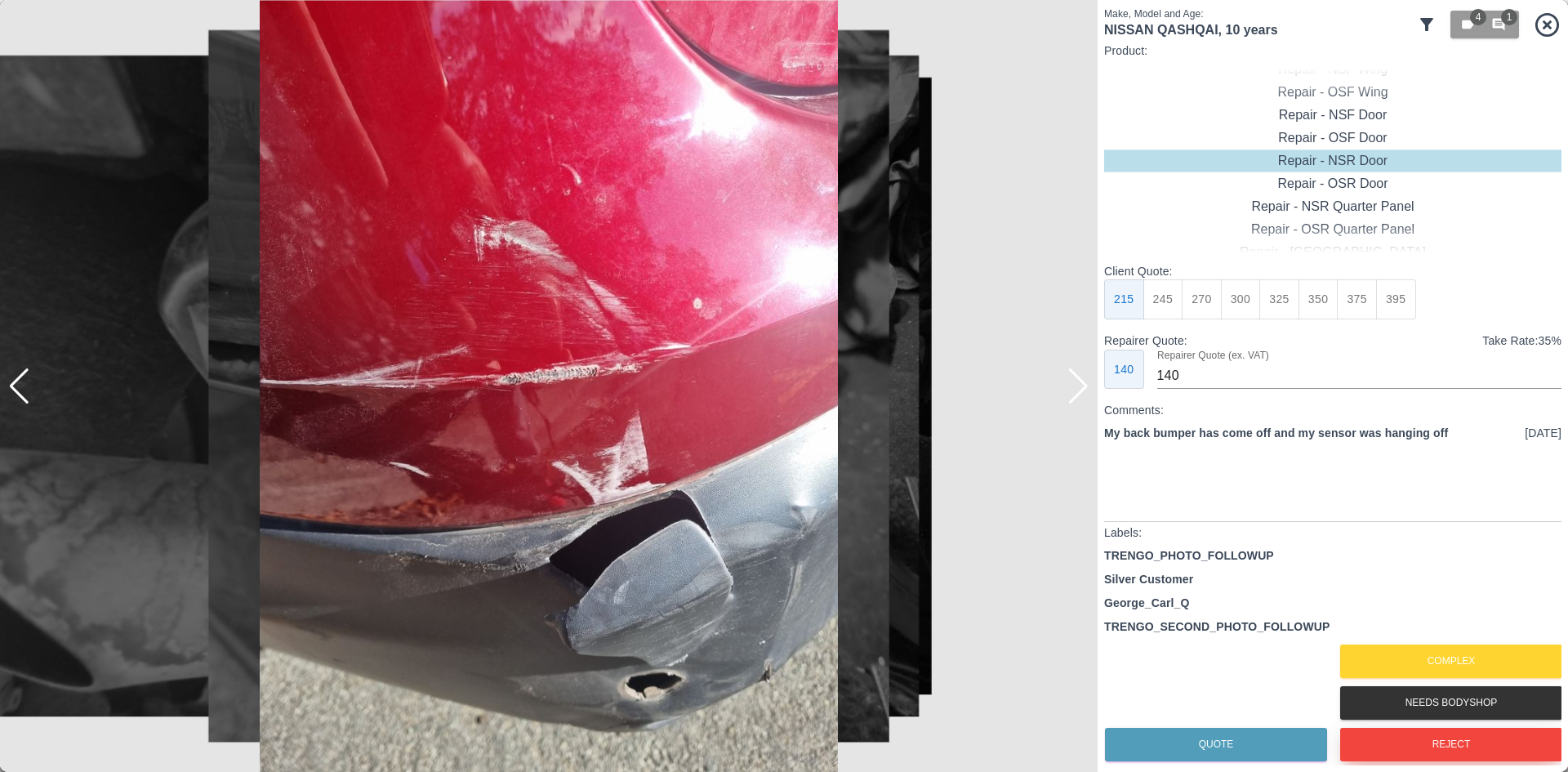
click at [1437, 749] on button "Reject" at bounding box center [1451, 745] width 222 height 33
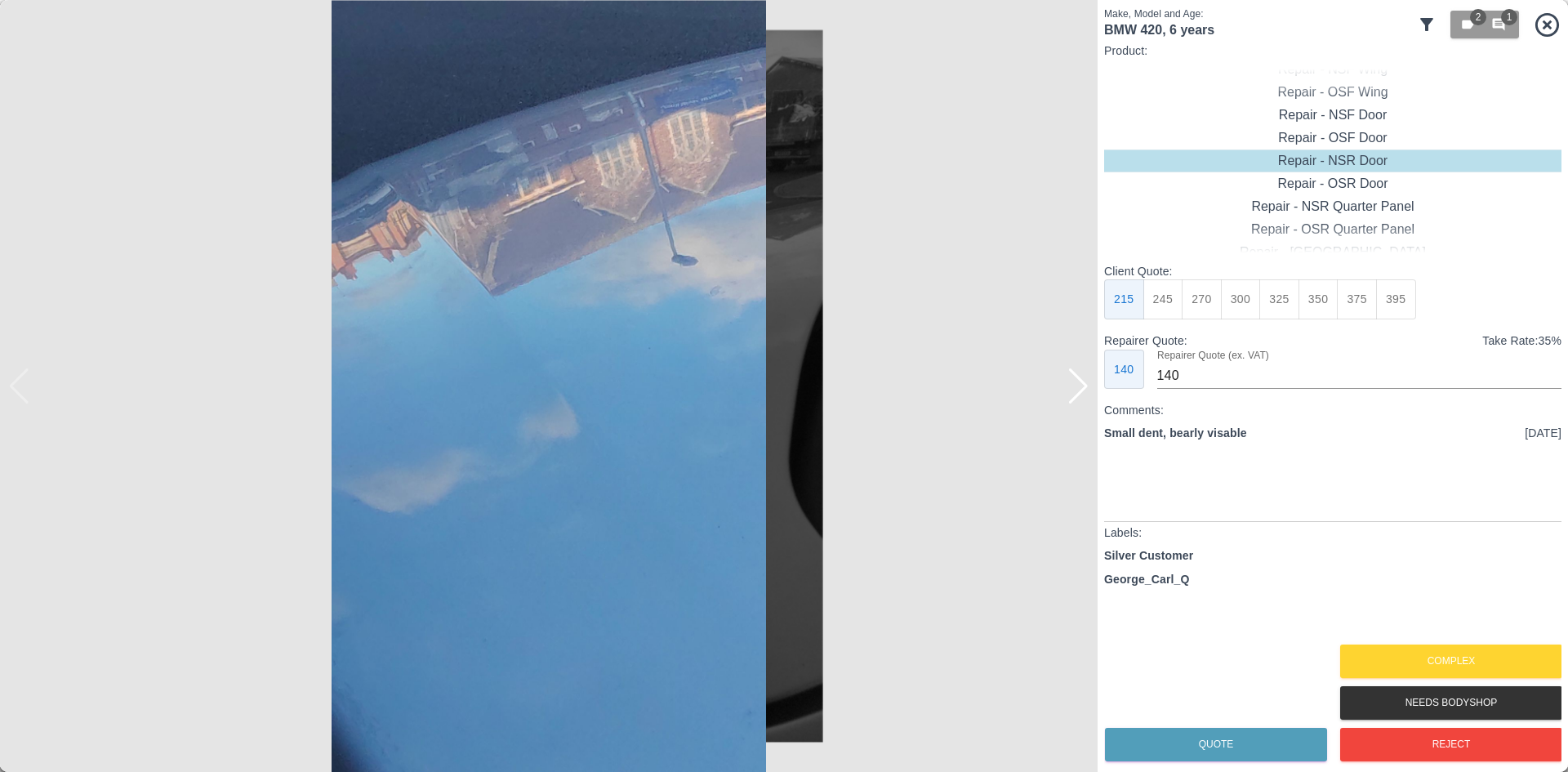
click at [1079, 393] on div at bounding box center [1079, 386] width 22 height 36
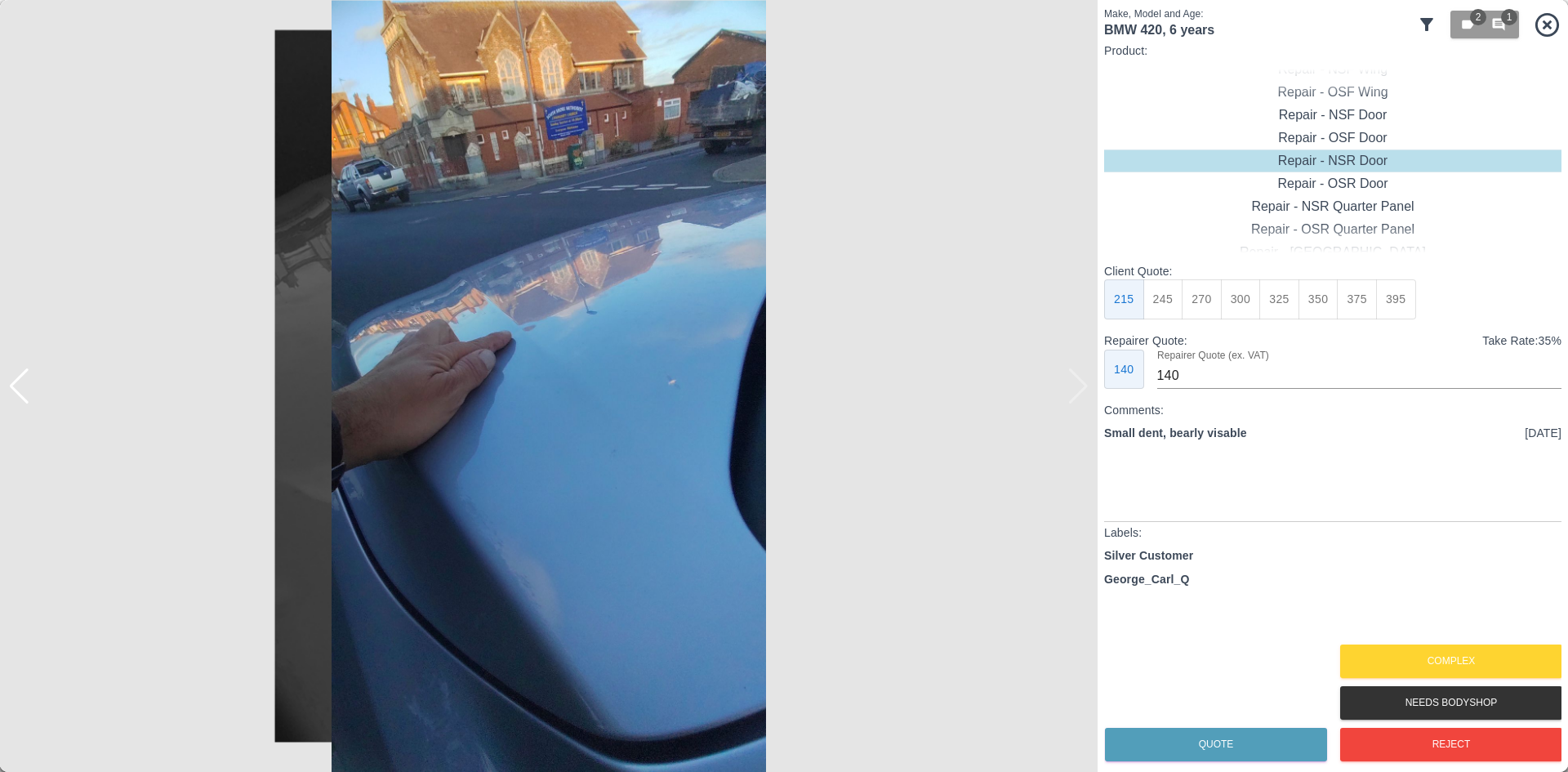
click at [1079, 393] on img at bounding box center [549, 386] width 1098 height 772
click at [1312, 213] on div "Paintless Dent Repair" at bounding box center [1334, 207] width 458 height 23
click at [1313, 301] on button "250" at bounding box center [1318, 299] width 40 height 40
type input "150"
click at [1172, 726] on div "Quote" at bounding box center [1215, 744] width 222 height 42
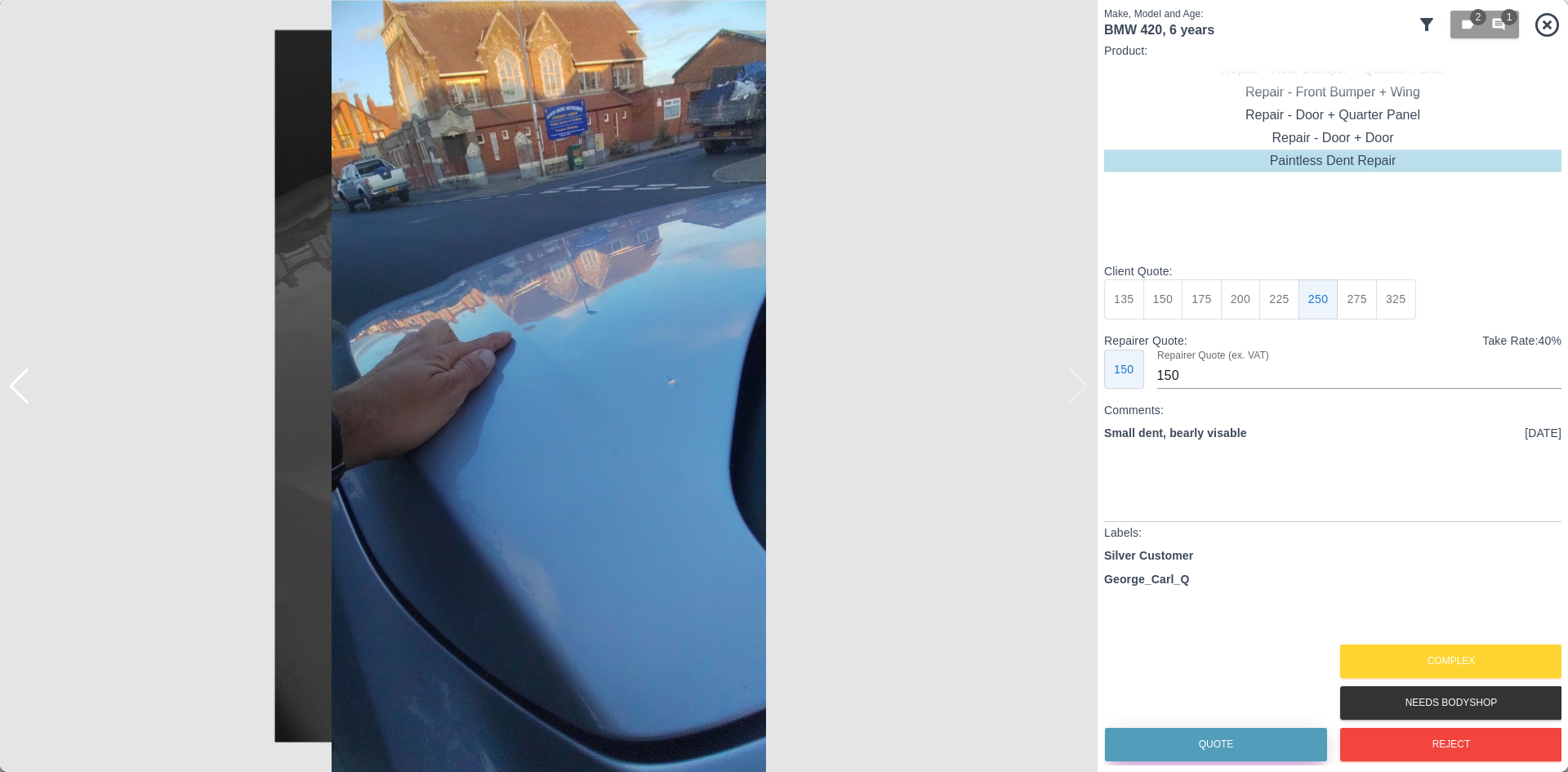
click at [1171, 742] on button "Quote" at bounding box center [1215, 745] width 222 height 33
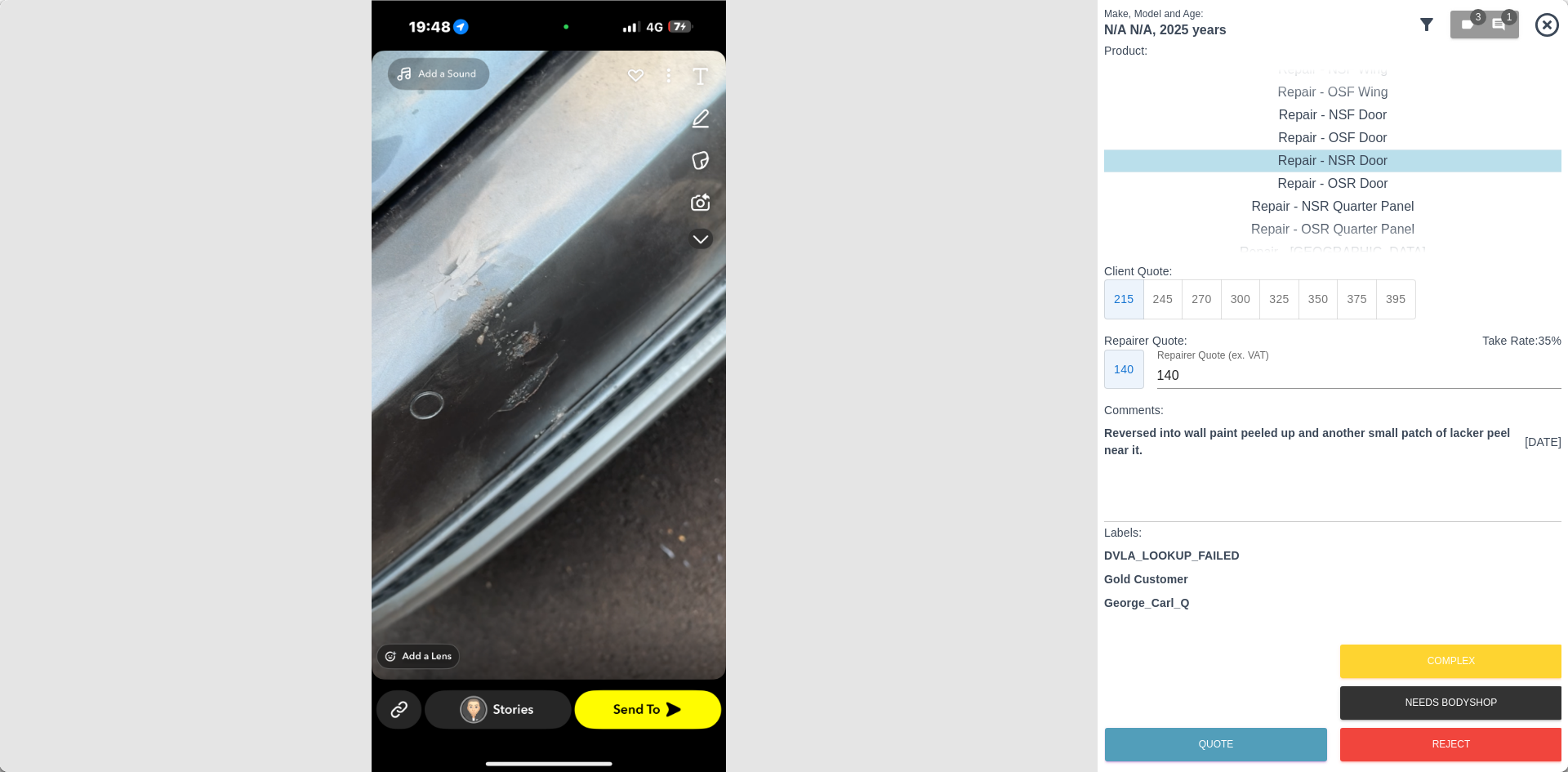
click at [438, 329] on img at bounding box center [549, 386] width 1098 height 772
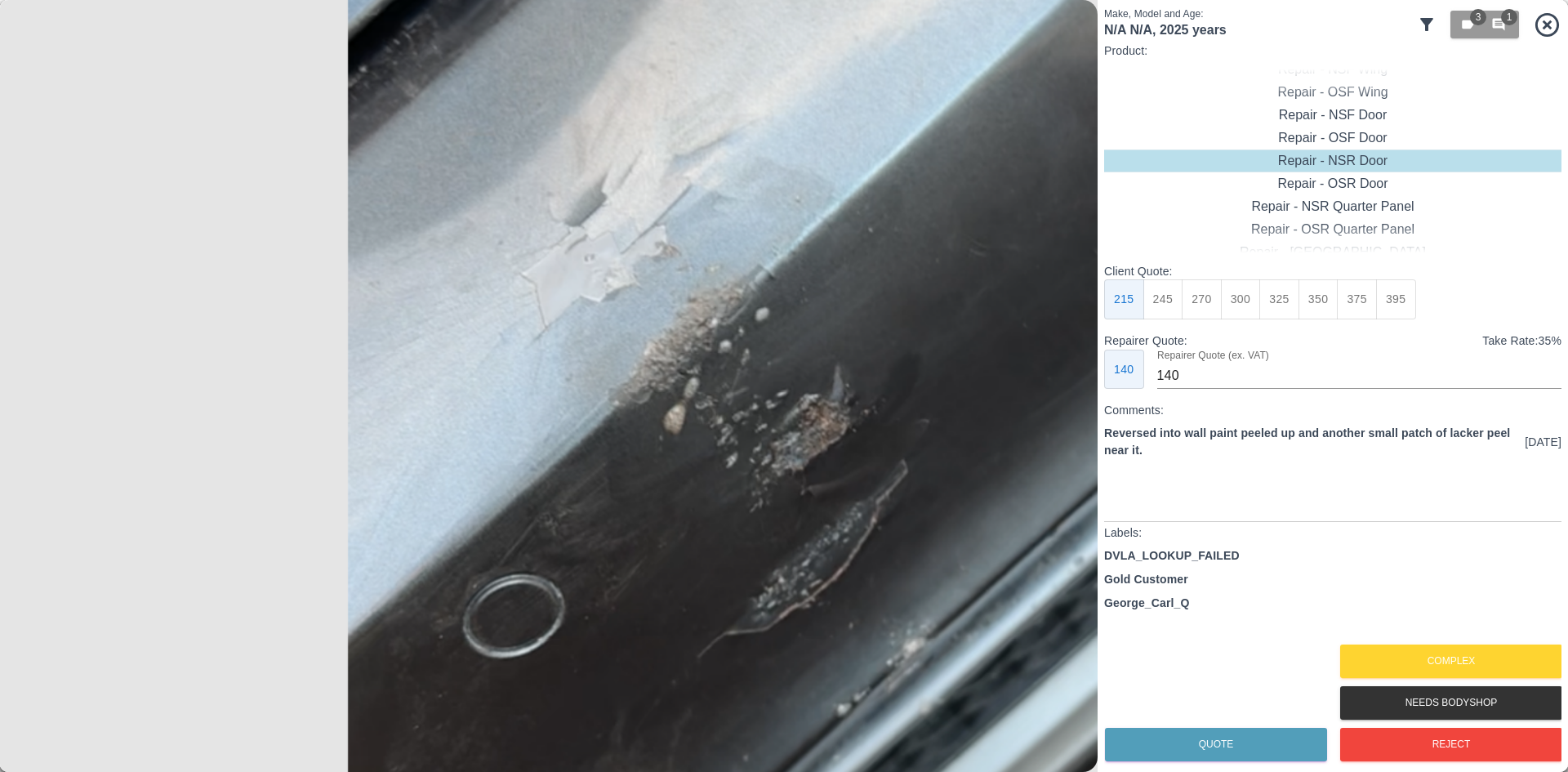
click at [559, 326] on img at bounding box center [880, 559] width 3294 height 2317
click at [559, 326] on img at bounding box center [880, 560] width 3294 height 2317
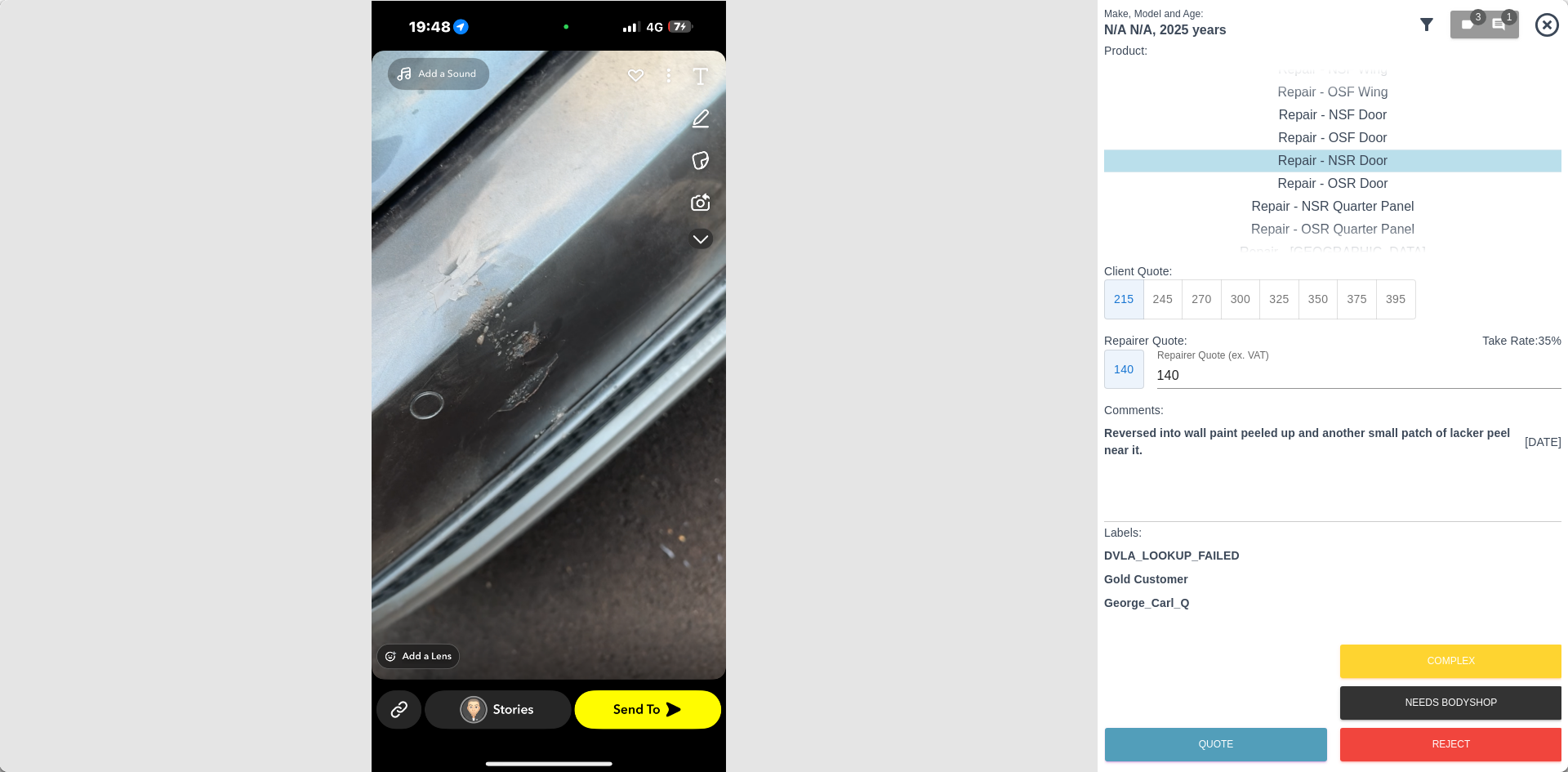
click at [636, 494] on img at bounding box center [549, 386] width 1098 height 772
click at [1341, 93] on div "Repair - Rear Bumper" at bounding box center [1334, 92] width 458 height 23
type input "180"
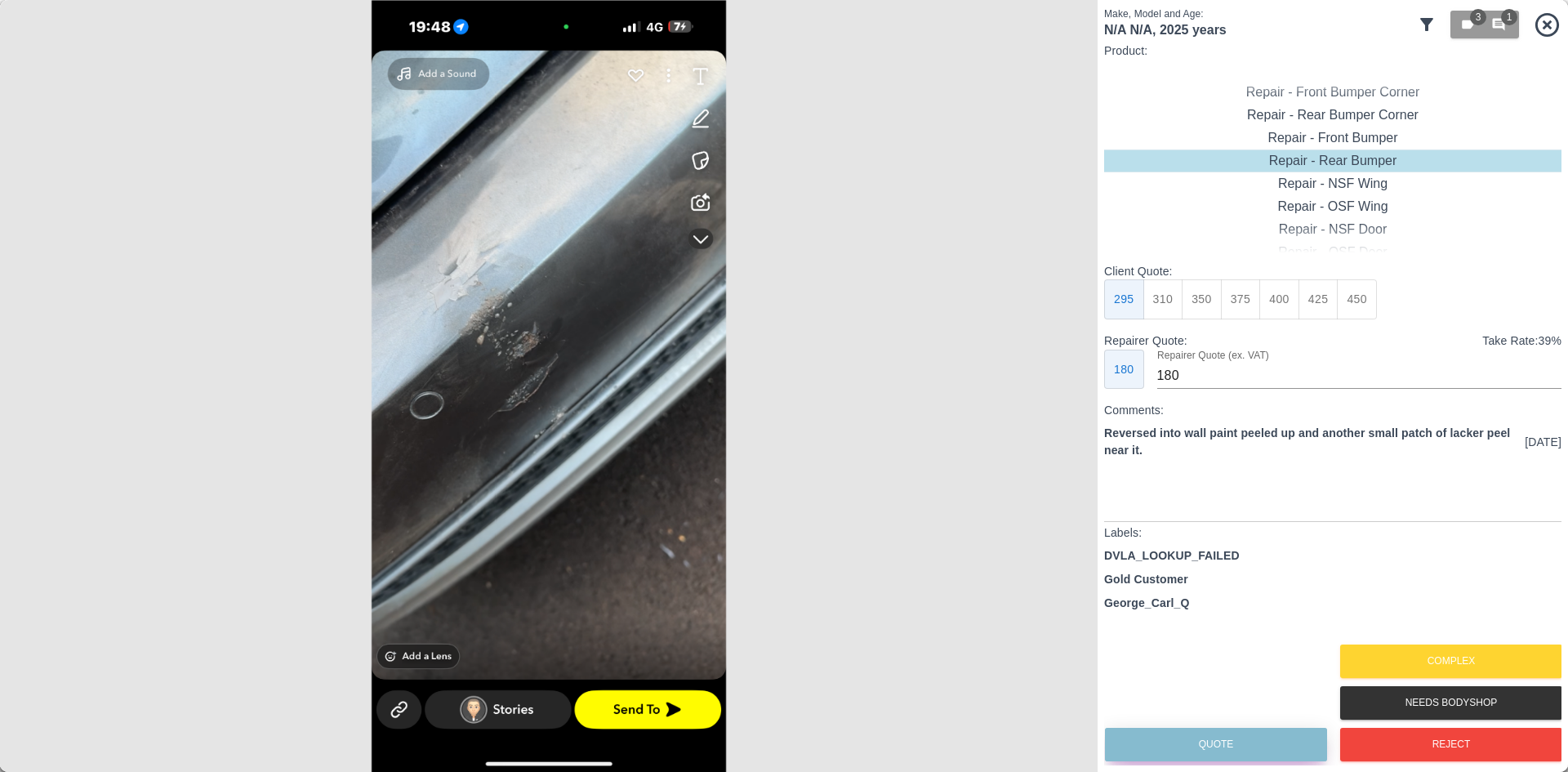
click at [1255, 746] on button "Quote" at bounding box center [1215, 745] width 222 height 33
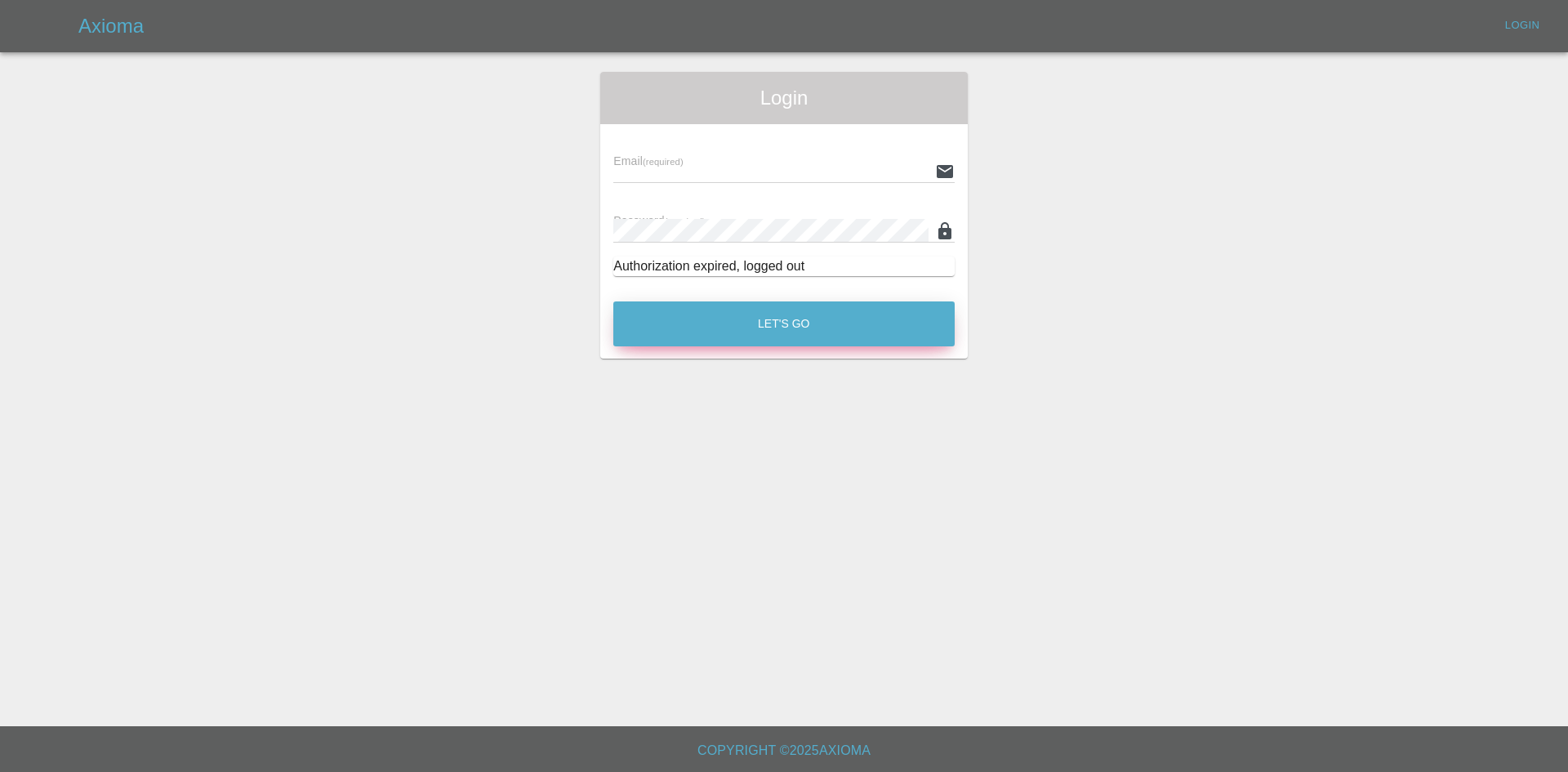
type input "[PERSON_NAME][EMAIL_ADDRESS][PERSON_NAME][DOMAIN_NAME]"
click at [732, 338] on button "Let's Go" at bounding box center [784, 324] width 341 height 45
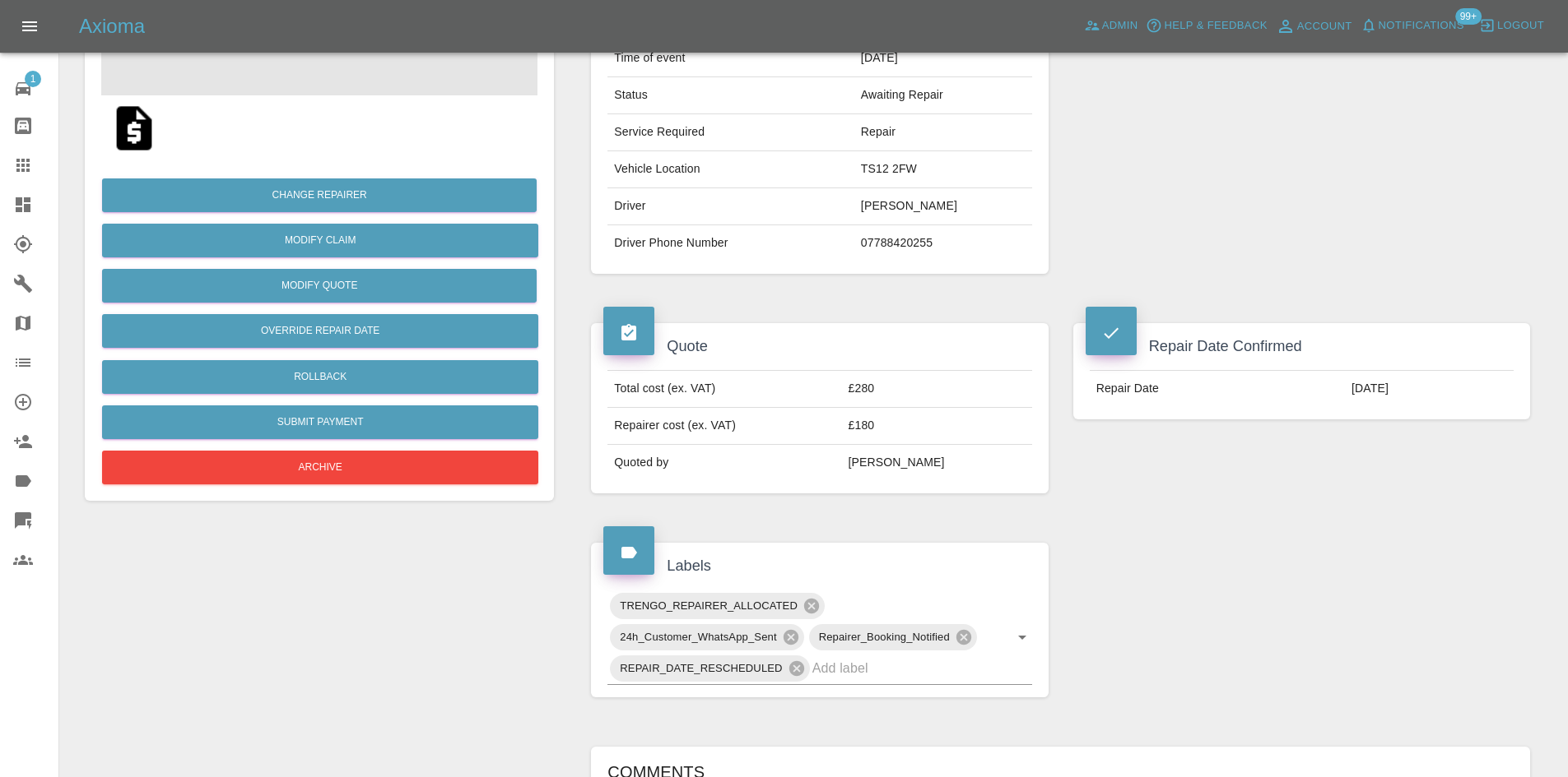
scroll to position [823, 0]
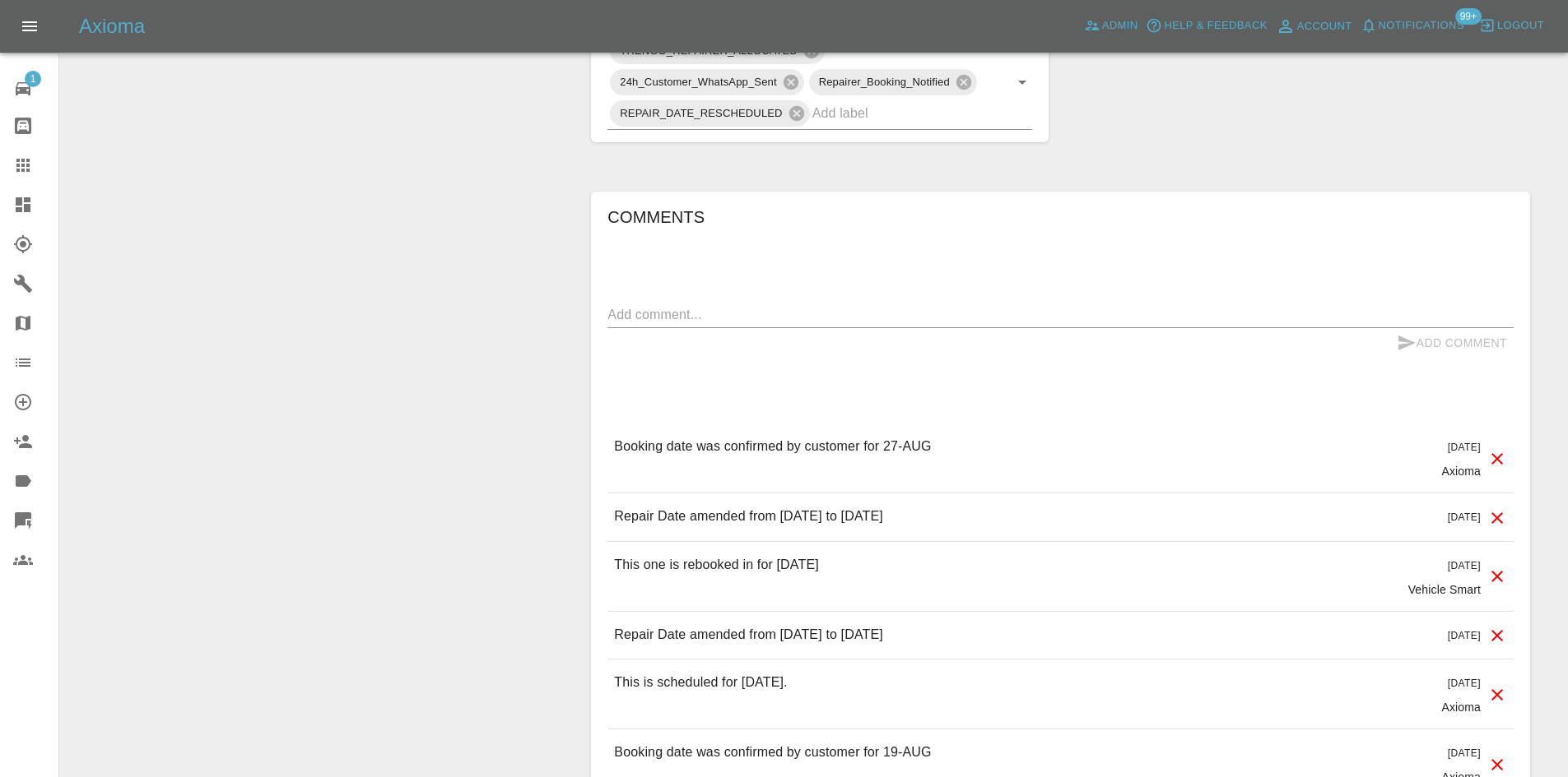
click at [20, 203] on icon at bounding box center [23, 204] width 15 height 15
